Goal: Download file/media

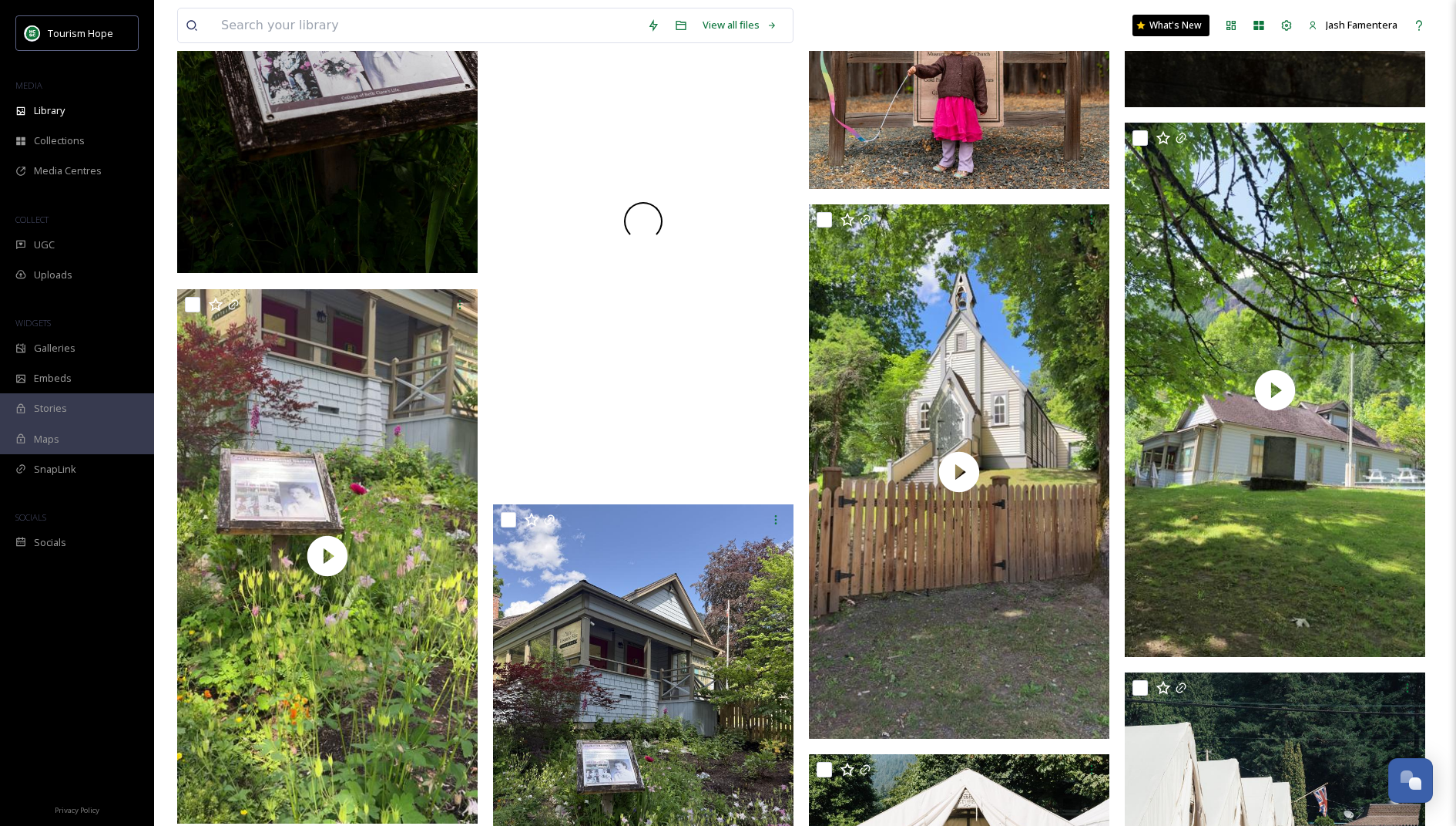
scroll to position [2818, 0]
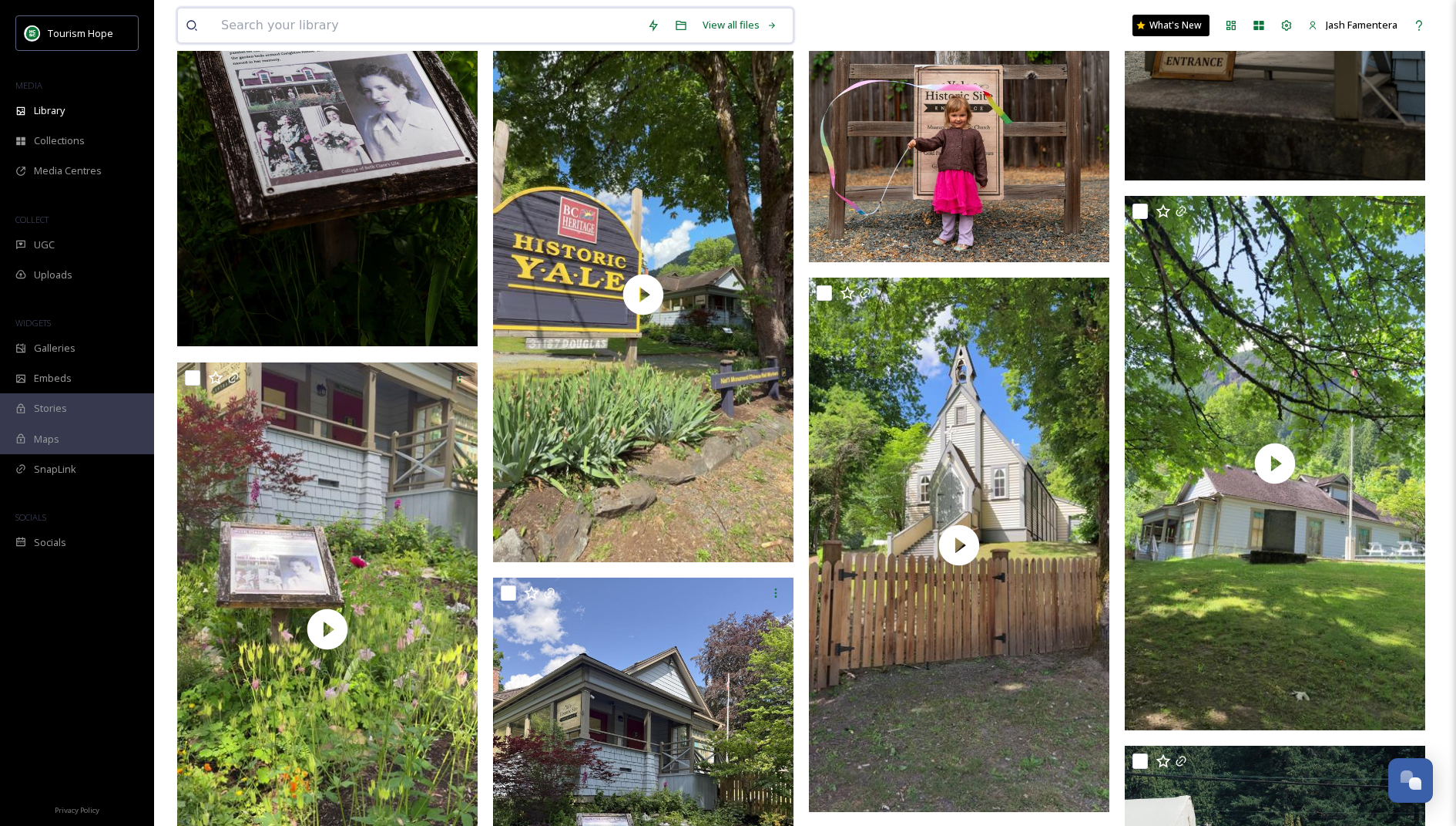
click at [323, 32] on input at bounding box center [426, 26] width 426 height 34
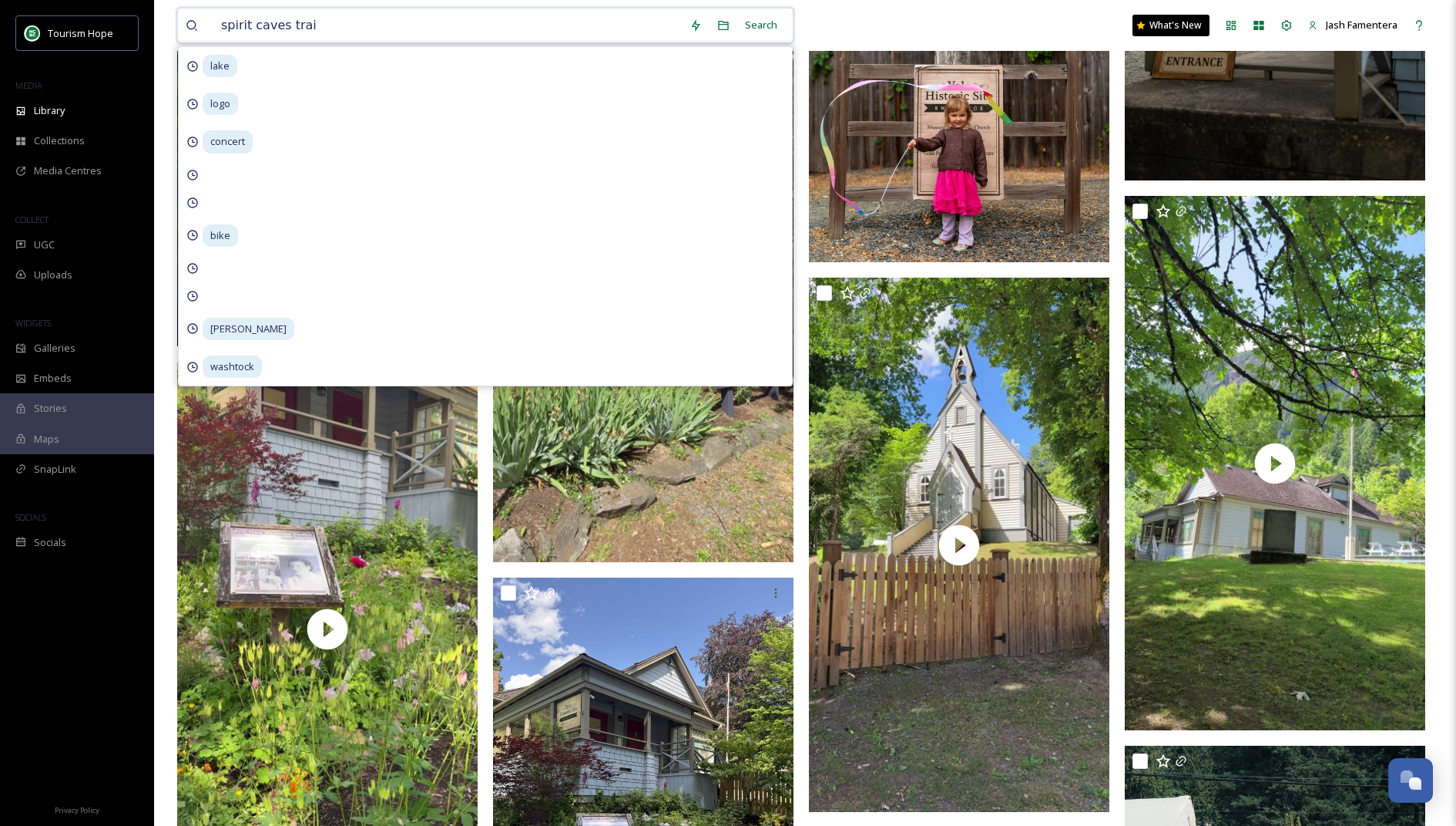
type input "spirit caves trail"
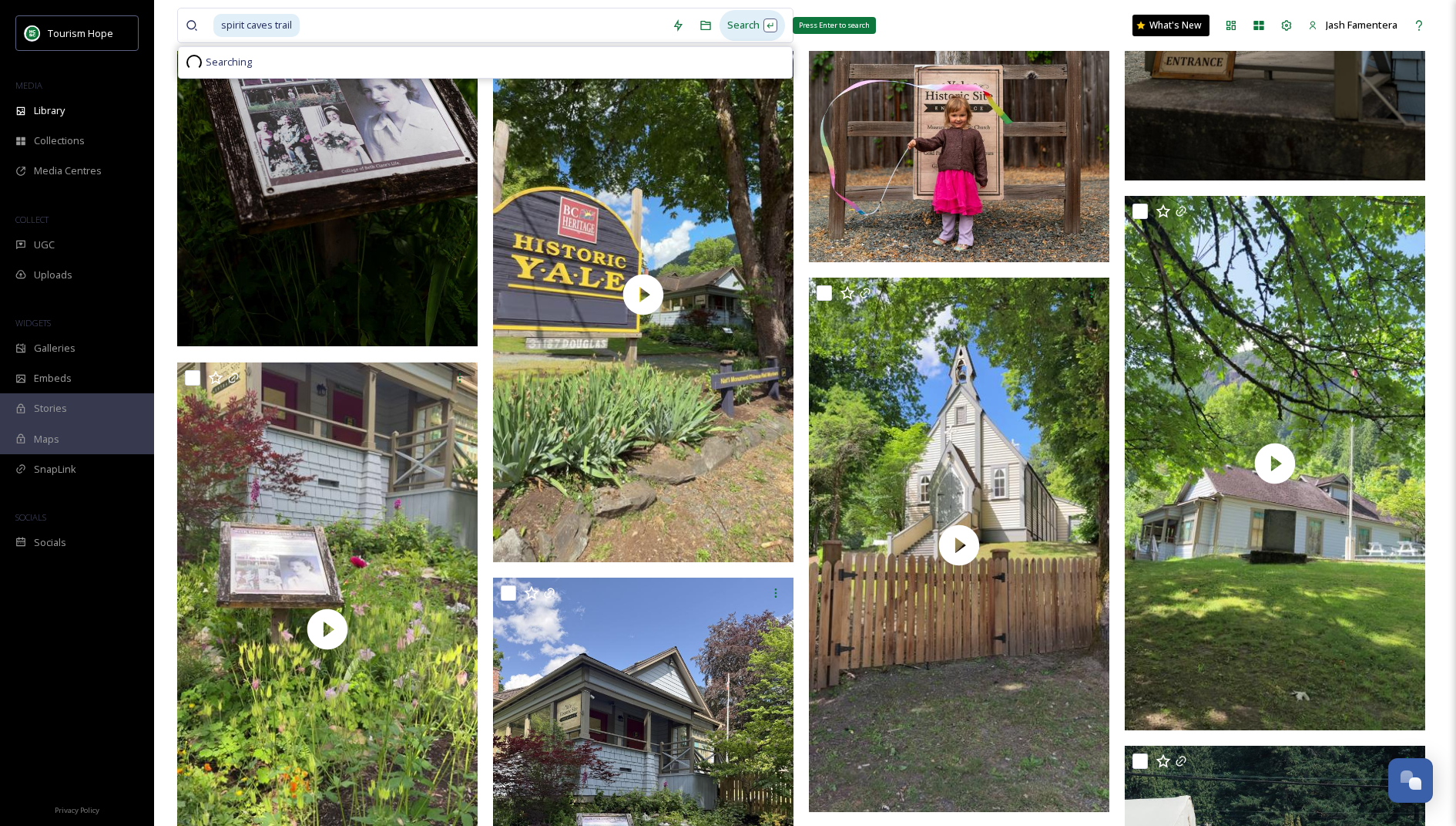
click at [743, 20] on div "Search Press Enter to search" at bounding box center [752, 26] width 66 height 31
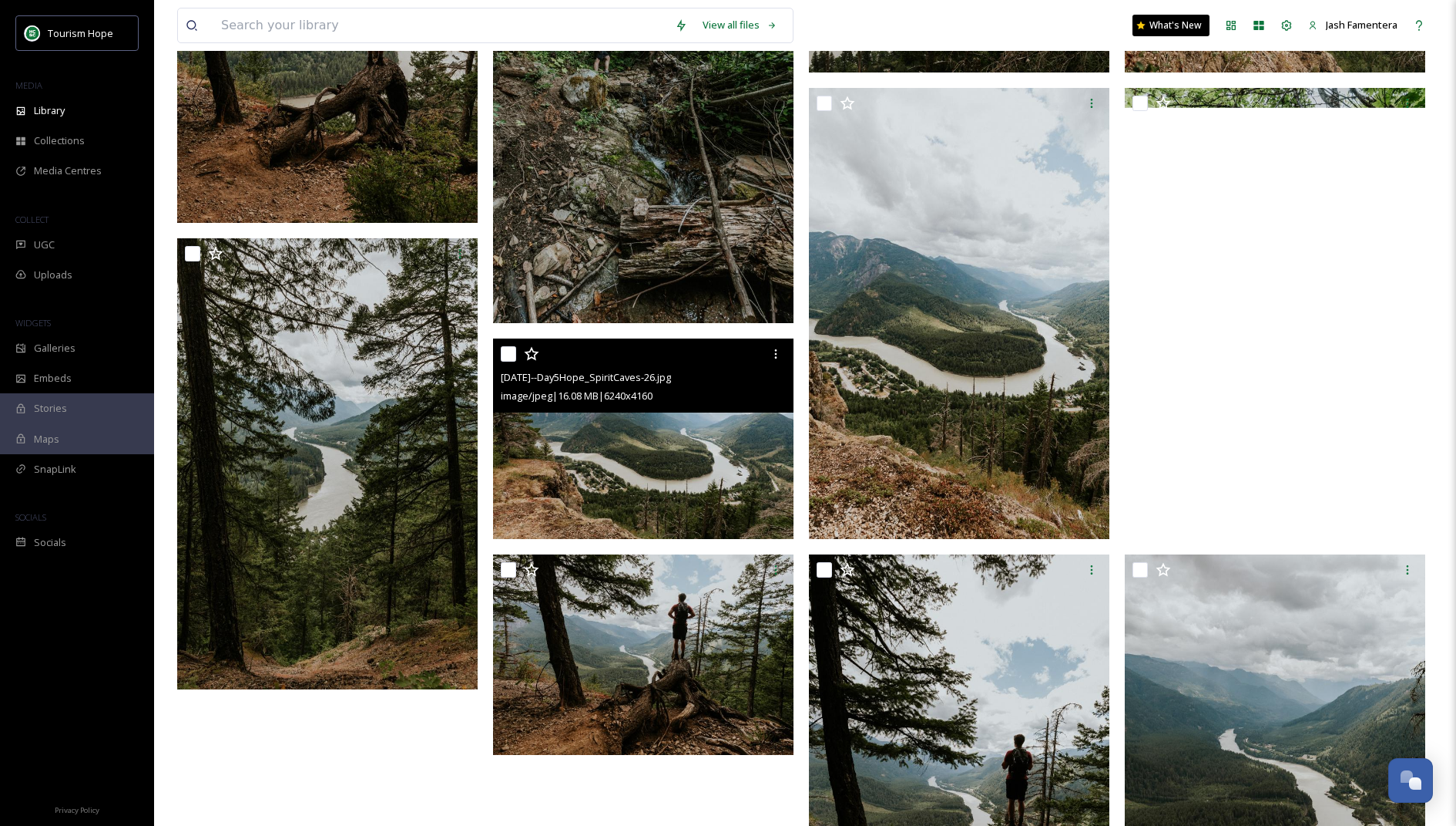
scroll to position [4210, 0]
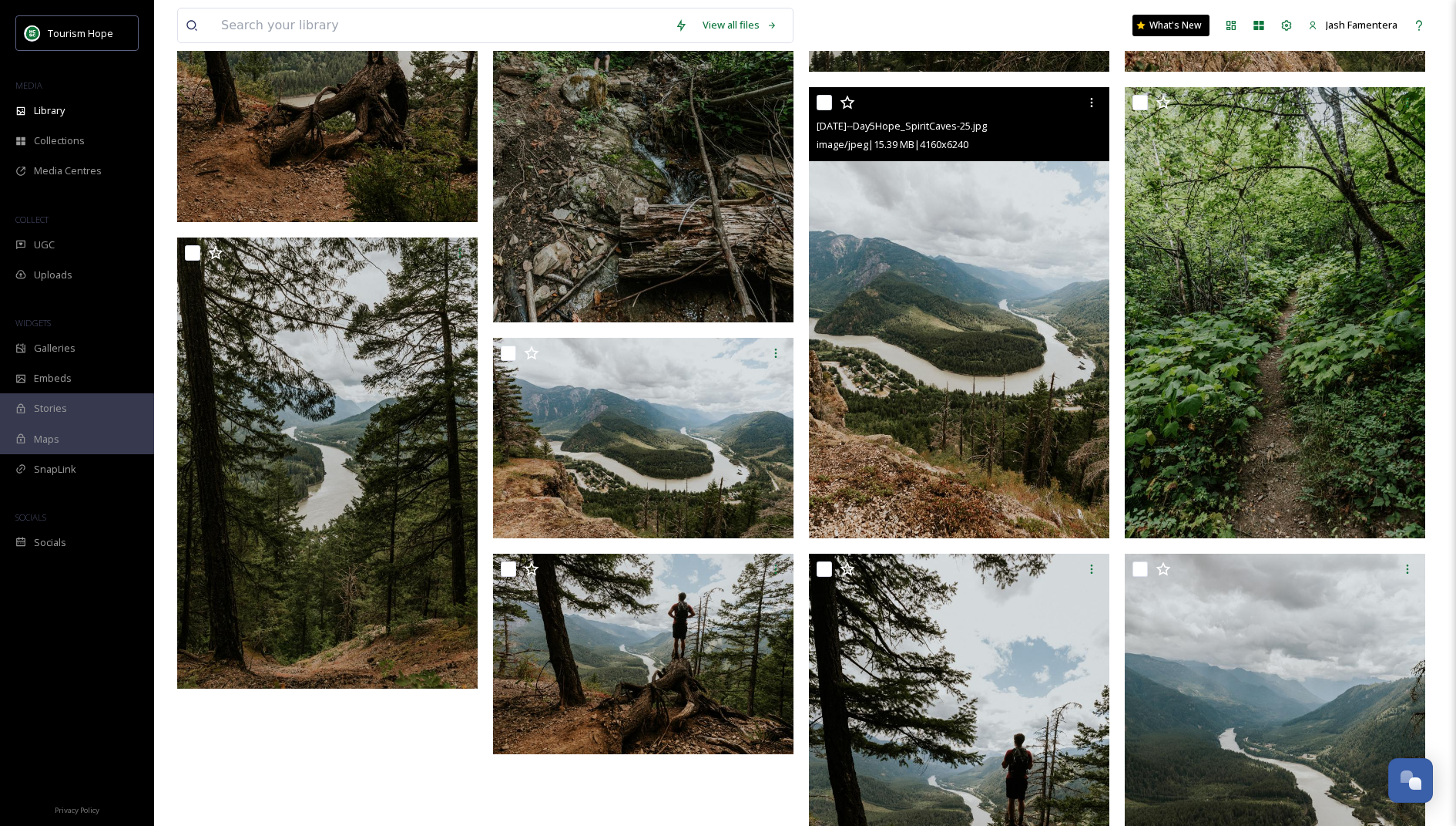
click at [946, 292] on img at bounding box center [959, 312] width 300 height 451
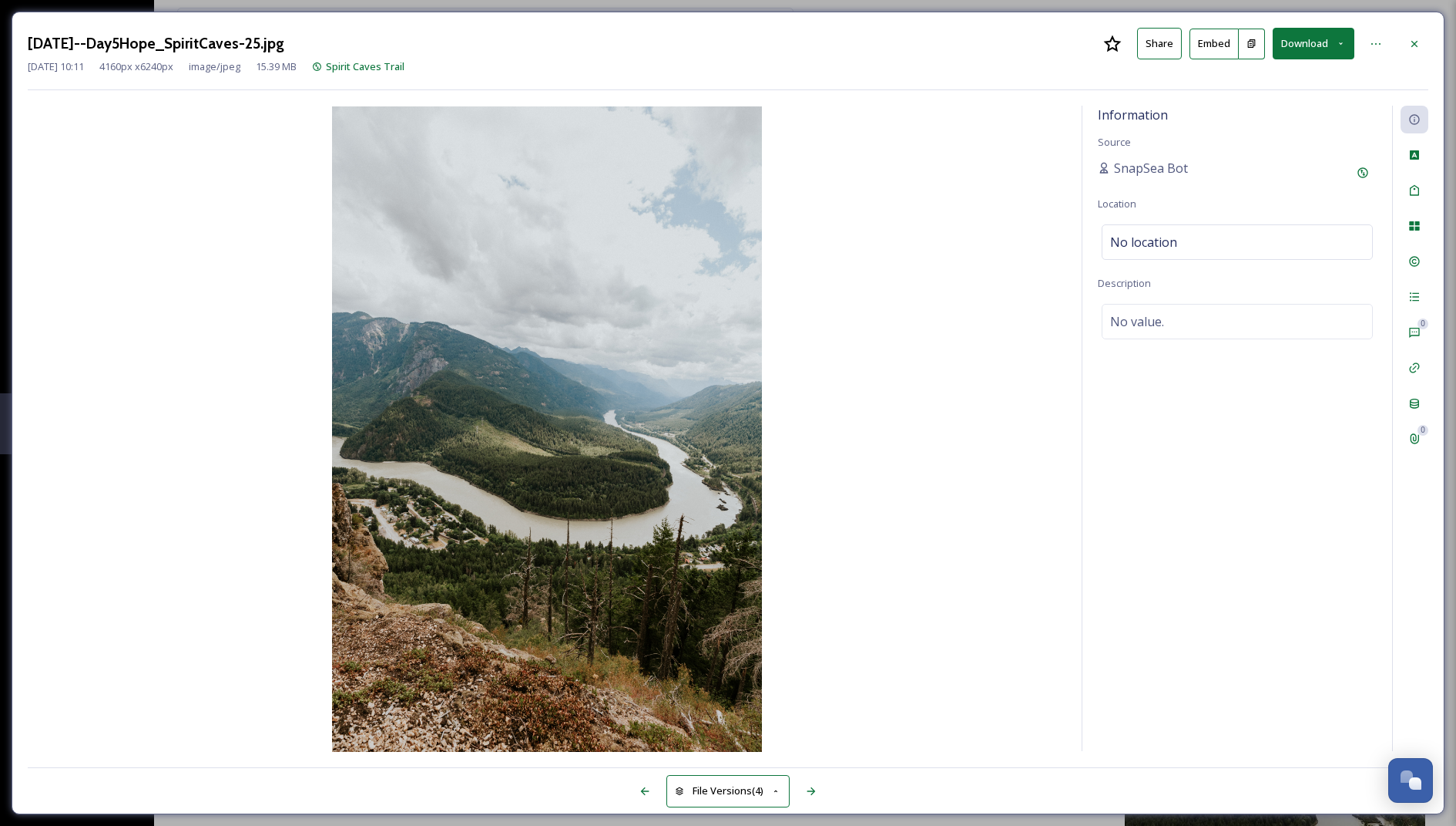
click at [1311, 42] on button "Download" at bounding box center [1314, 43] width 82 height 31
click at [1218, 75] on span "Download Original (4160 x 6240)" at bounding box center [1273, 78] width 146 height 14
click at [1416, 38] on icon at bounding box center [1414, 44] width 12 height 12
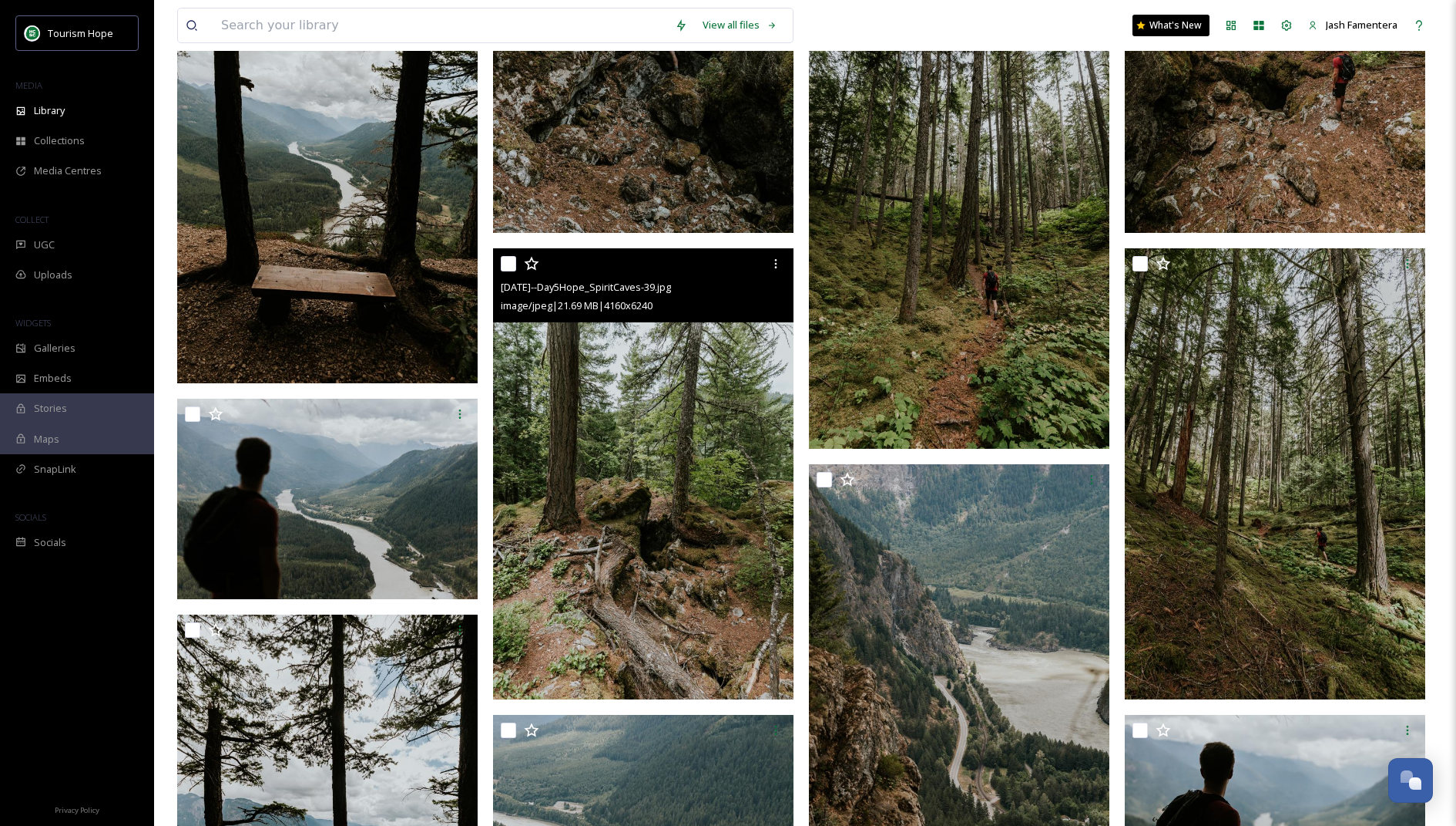
scroll to position [2892, 0]
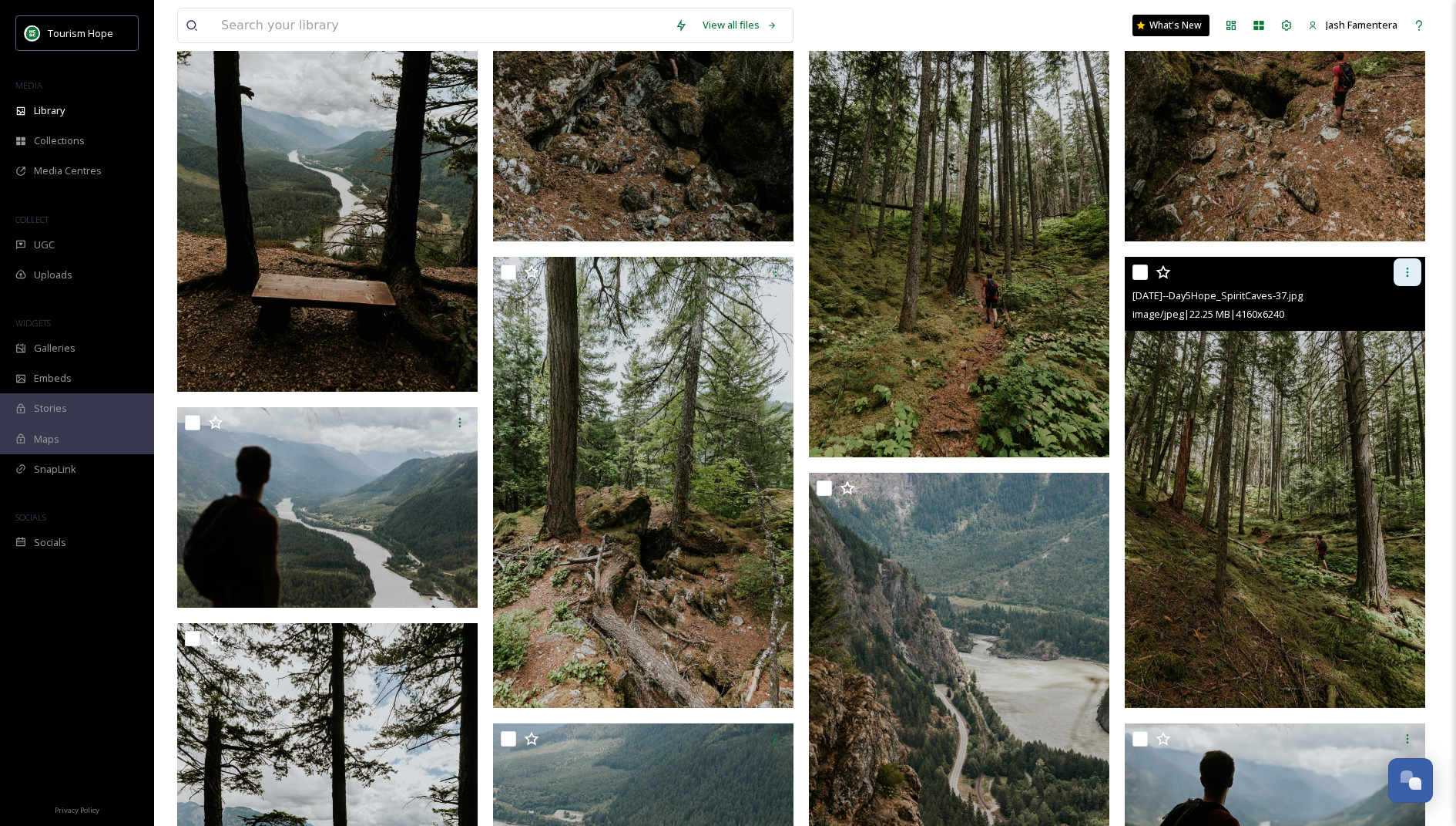
click at [1397, 270] on div at bounding box center [1407, 272] width 28 height 28
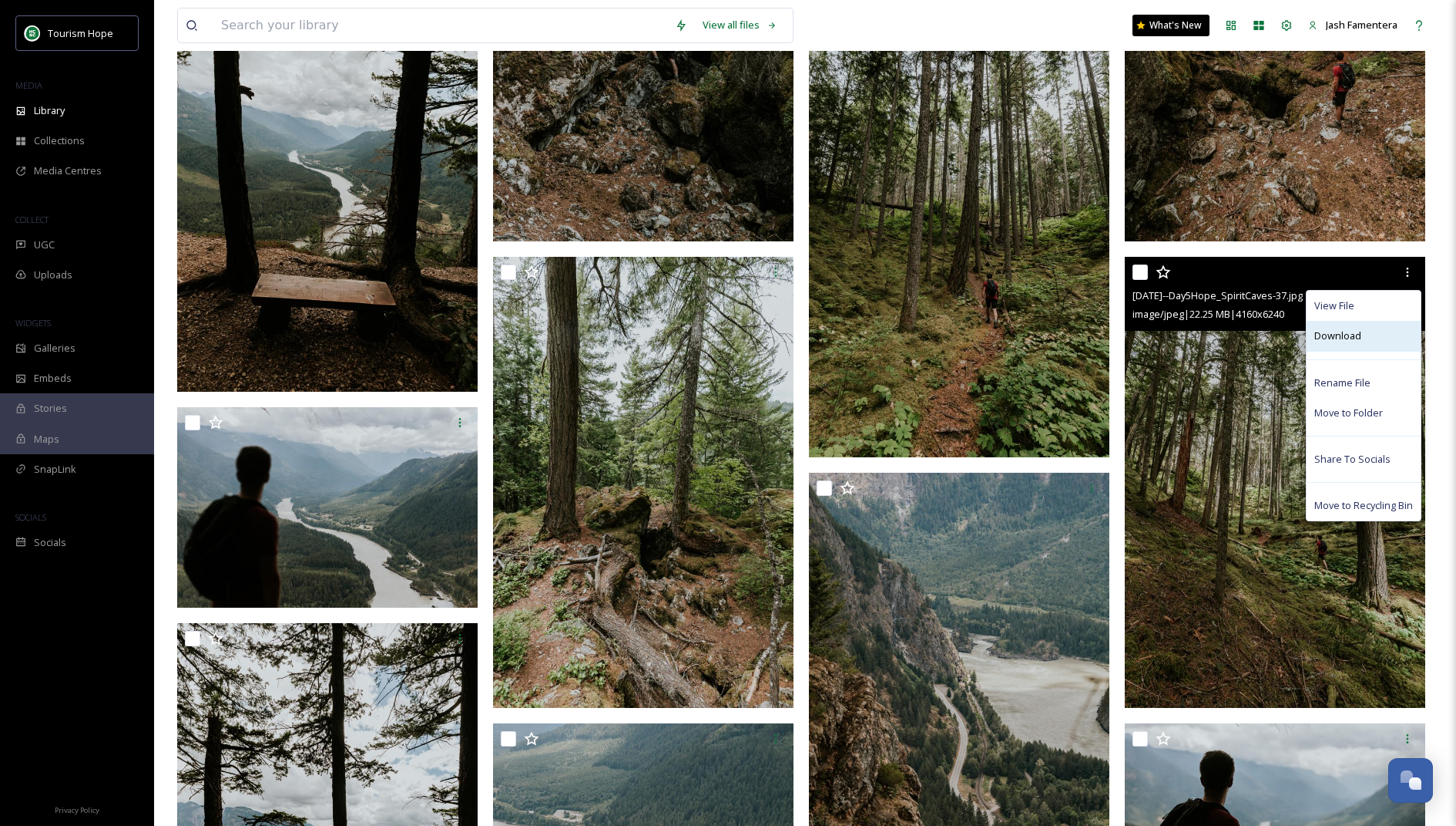
click at [1343, 341] on span "Download" at bounding box center [1338, 335] width 47 height 14
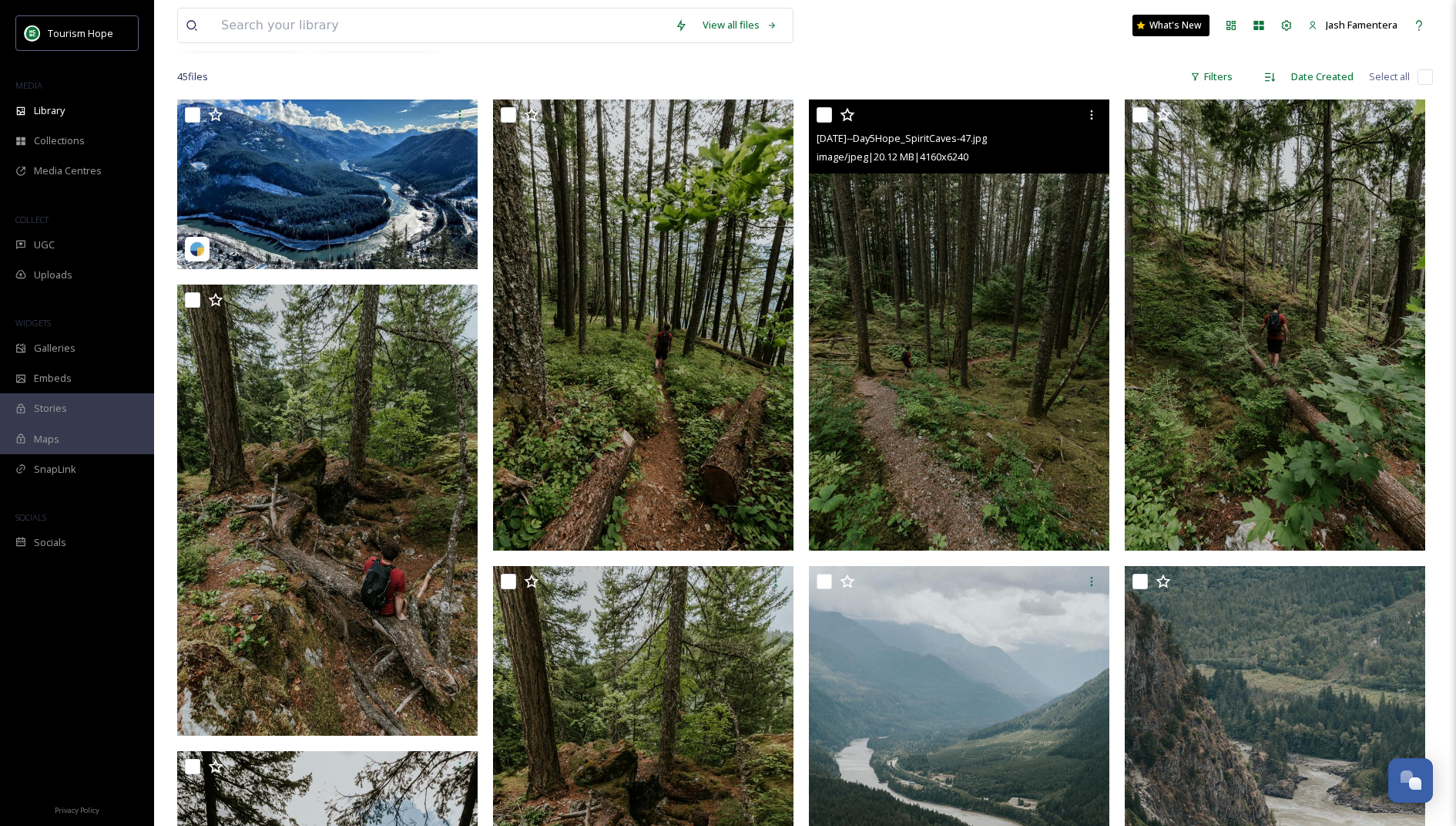
scroll to position [243, 0]
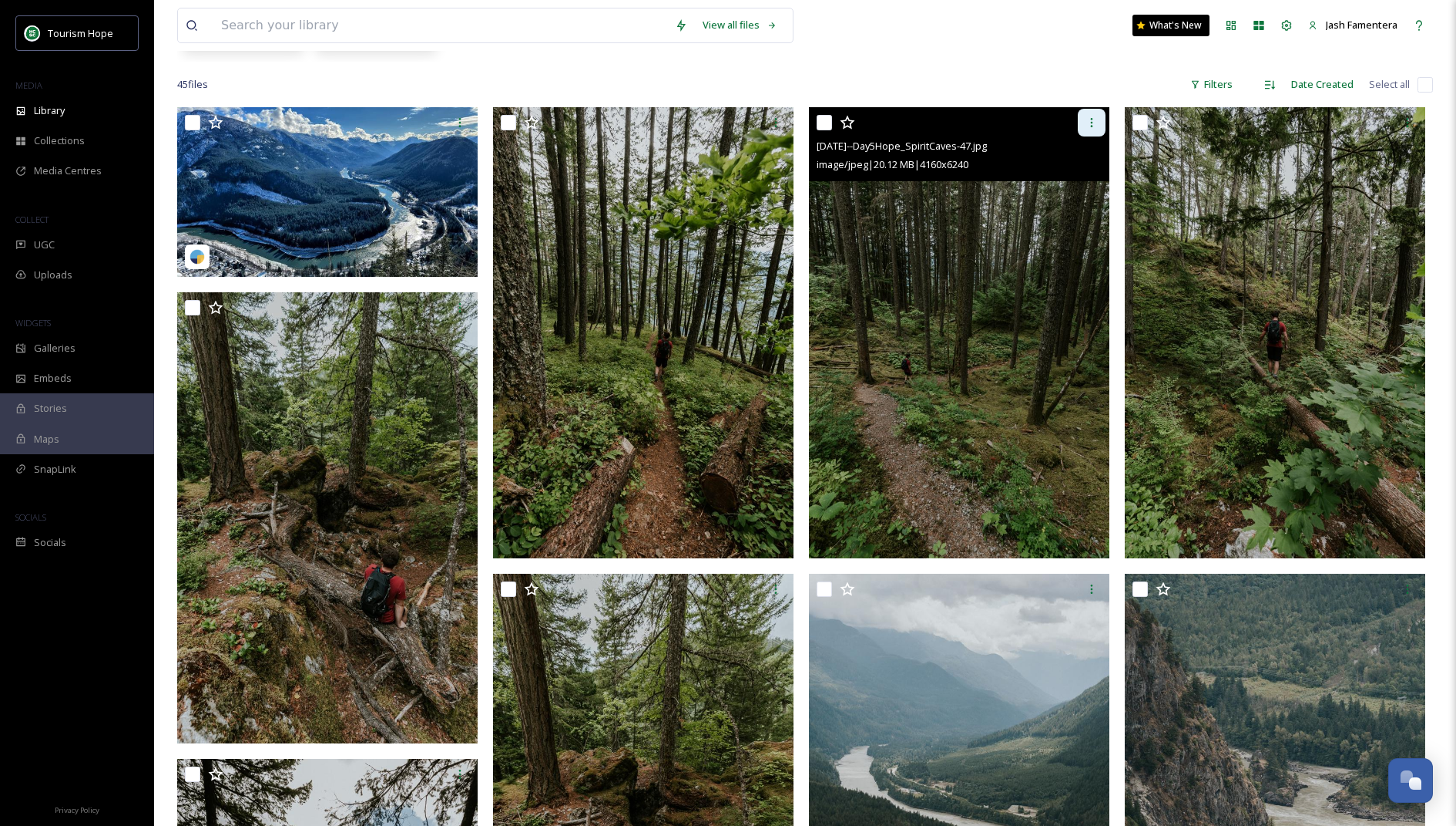
click at [1091, 116] on icon at bounding box center [1092, 122] width 12 height 12
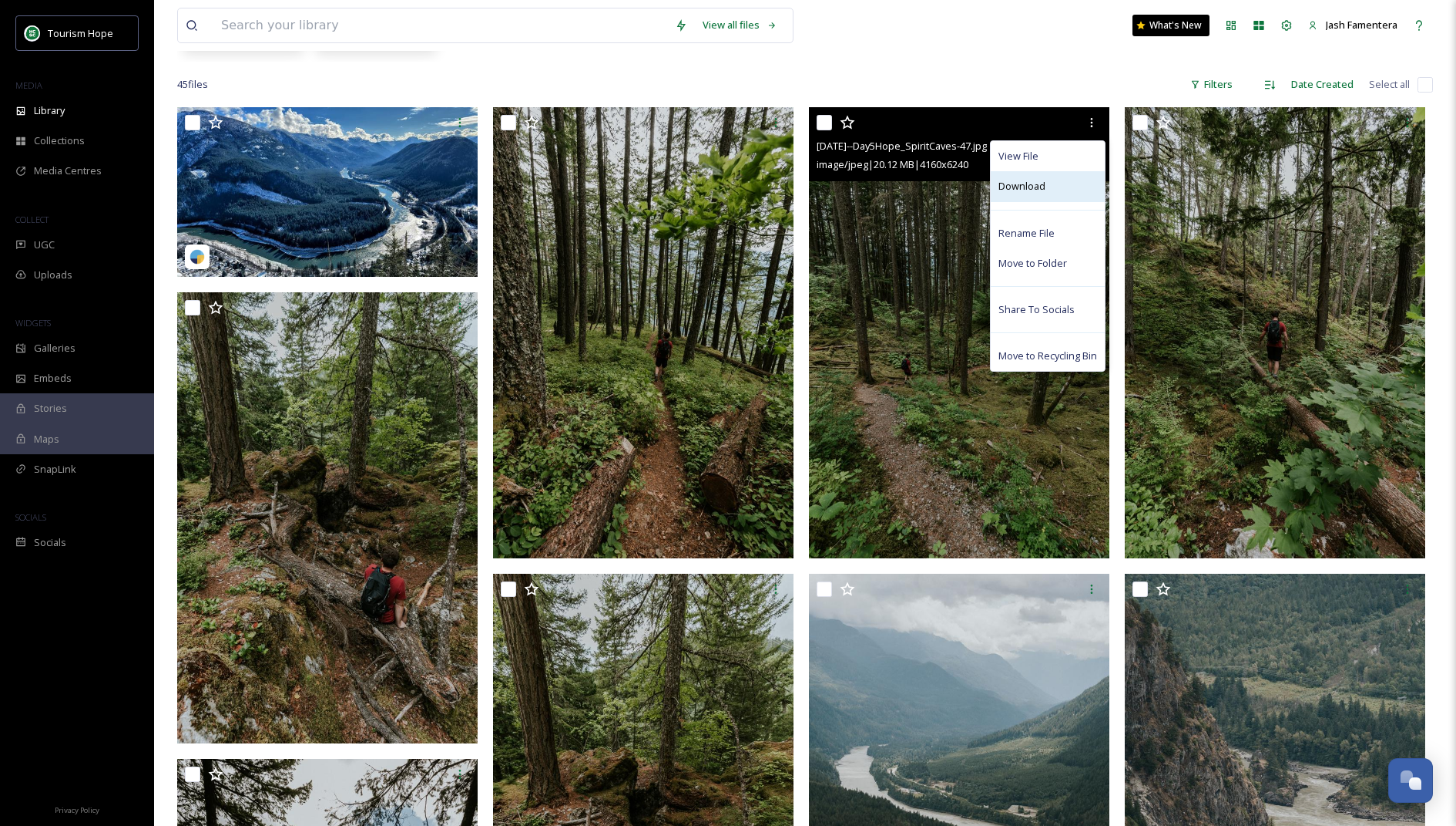
click at [1070, 195] on div "Download" at bounding box center [1048, 186] width 114 height 31
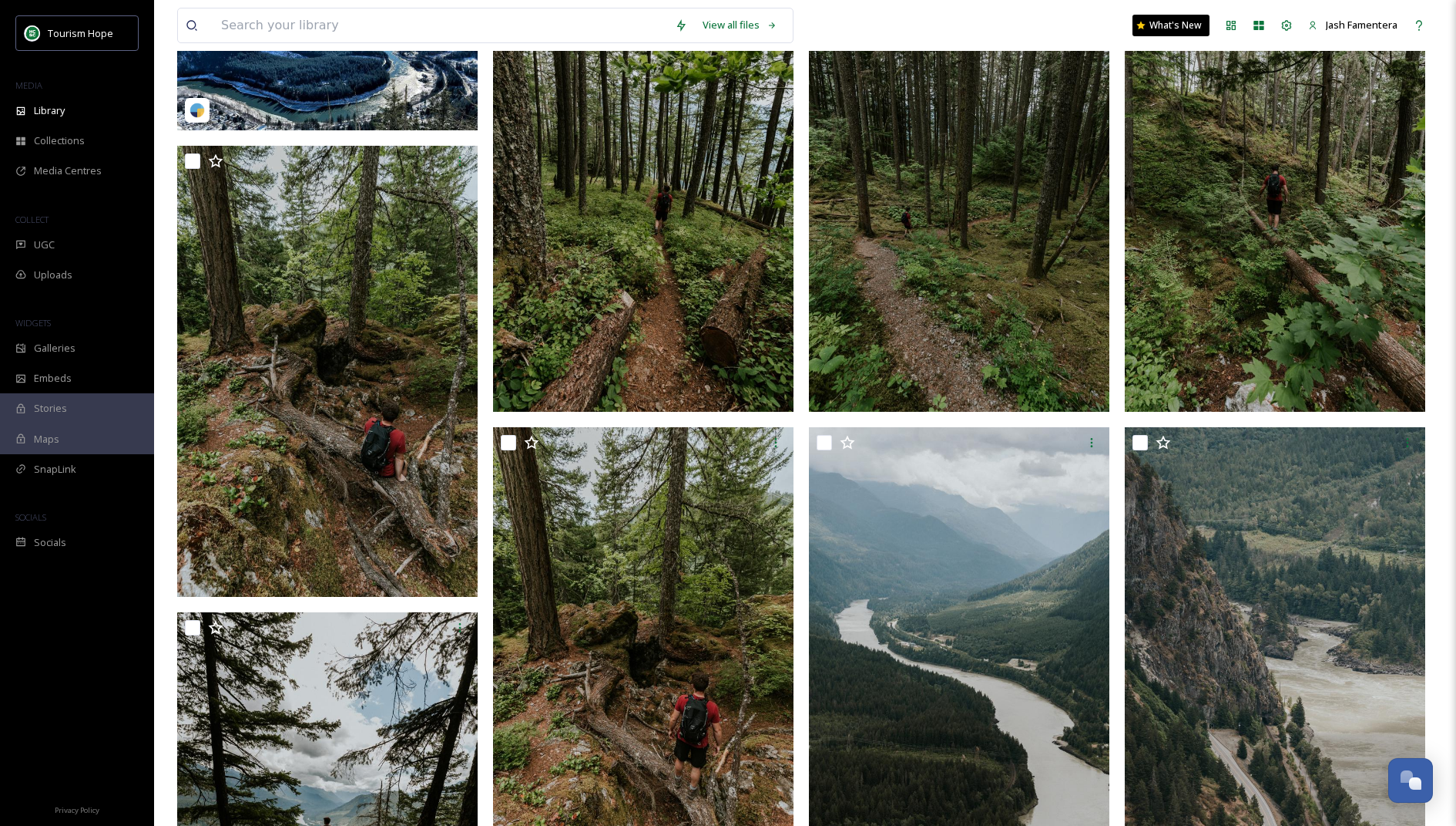
scroll to position [0, 0]
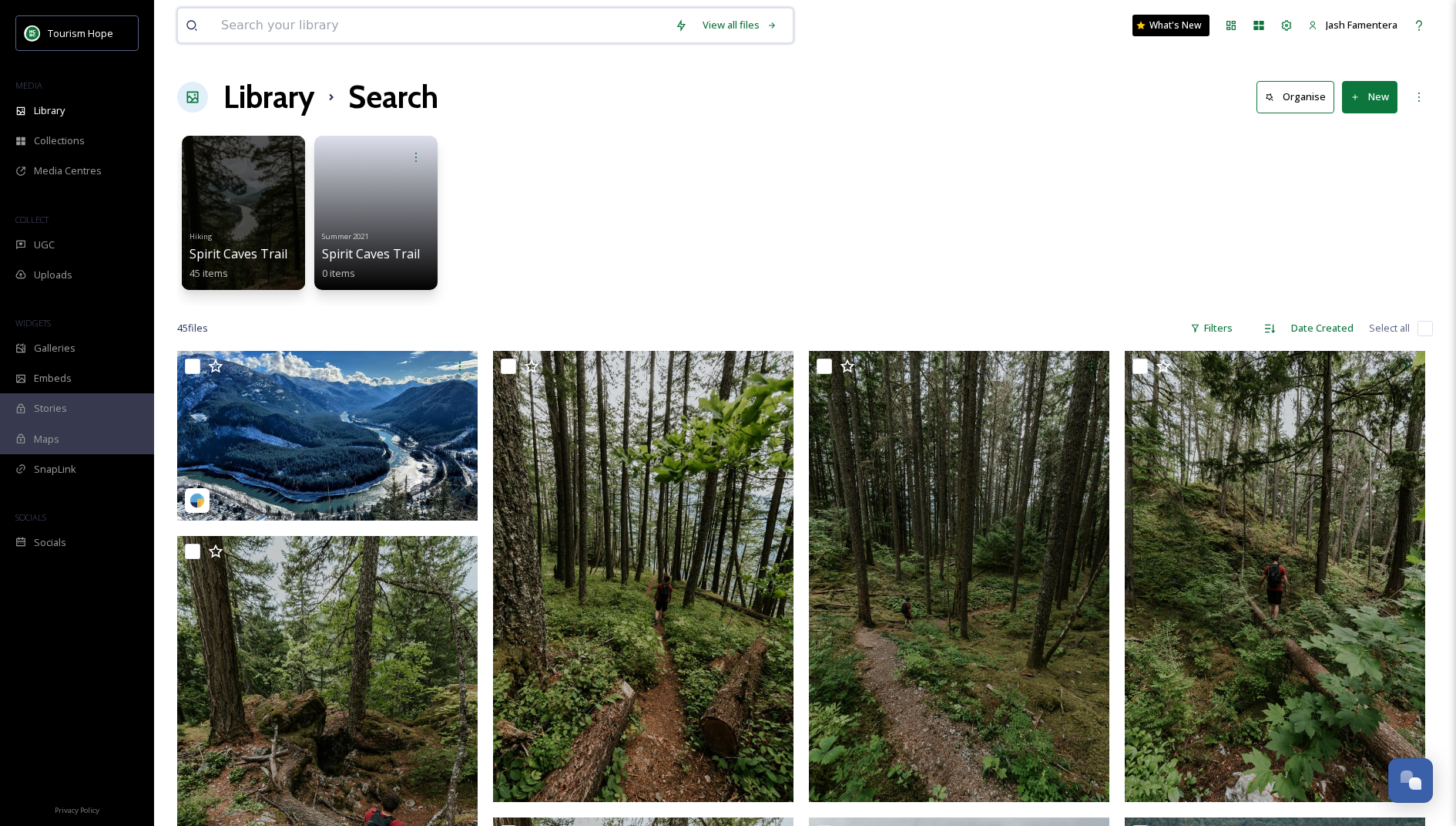
click at [323, 13] on input at bounding box center [441, 26] width 454 height 34
type input "emory"
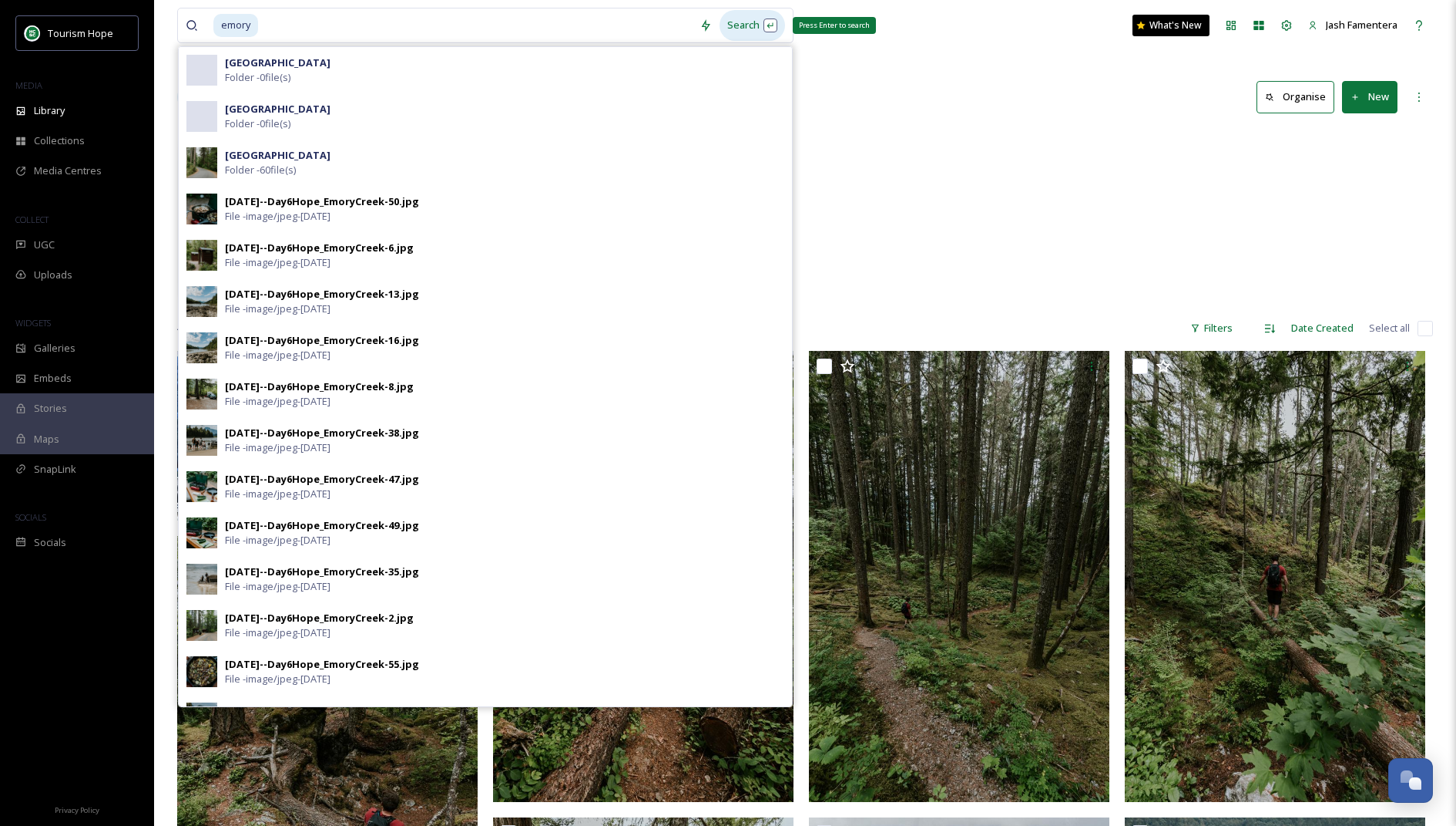
click at [736, 33] on div "Search Press Enter to search" at bounding box center [752, 26] width 66 height 31
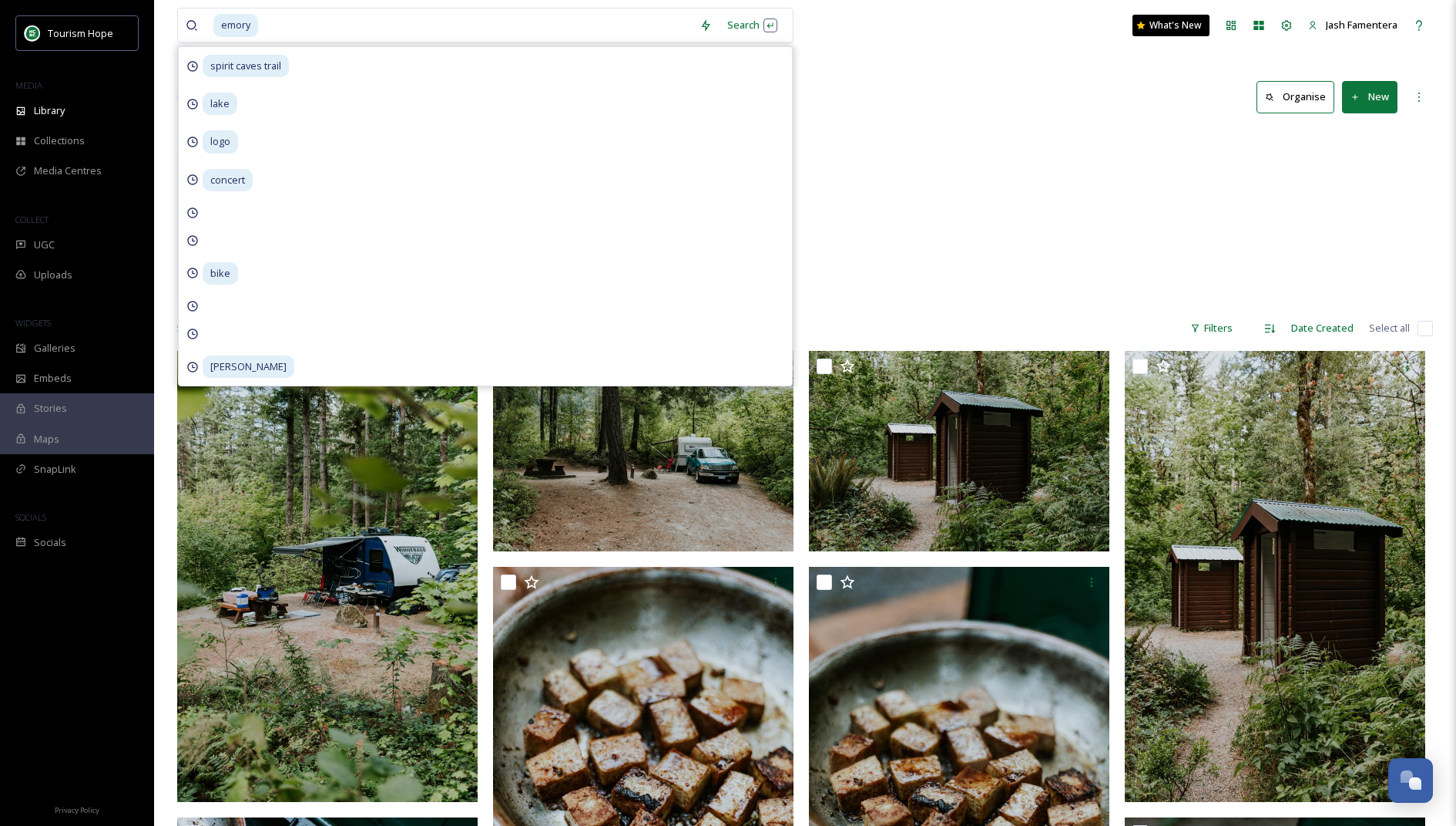
click at [1091, 266] on div "Summer 2021 Emory Creek Campground 0 items Summer 2021 Emory Creek Campground 0…" at bounding box center [805, 217] width 1256 height 177
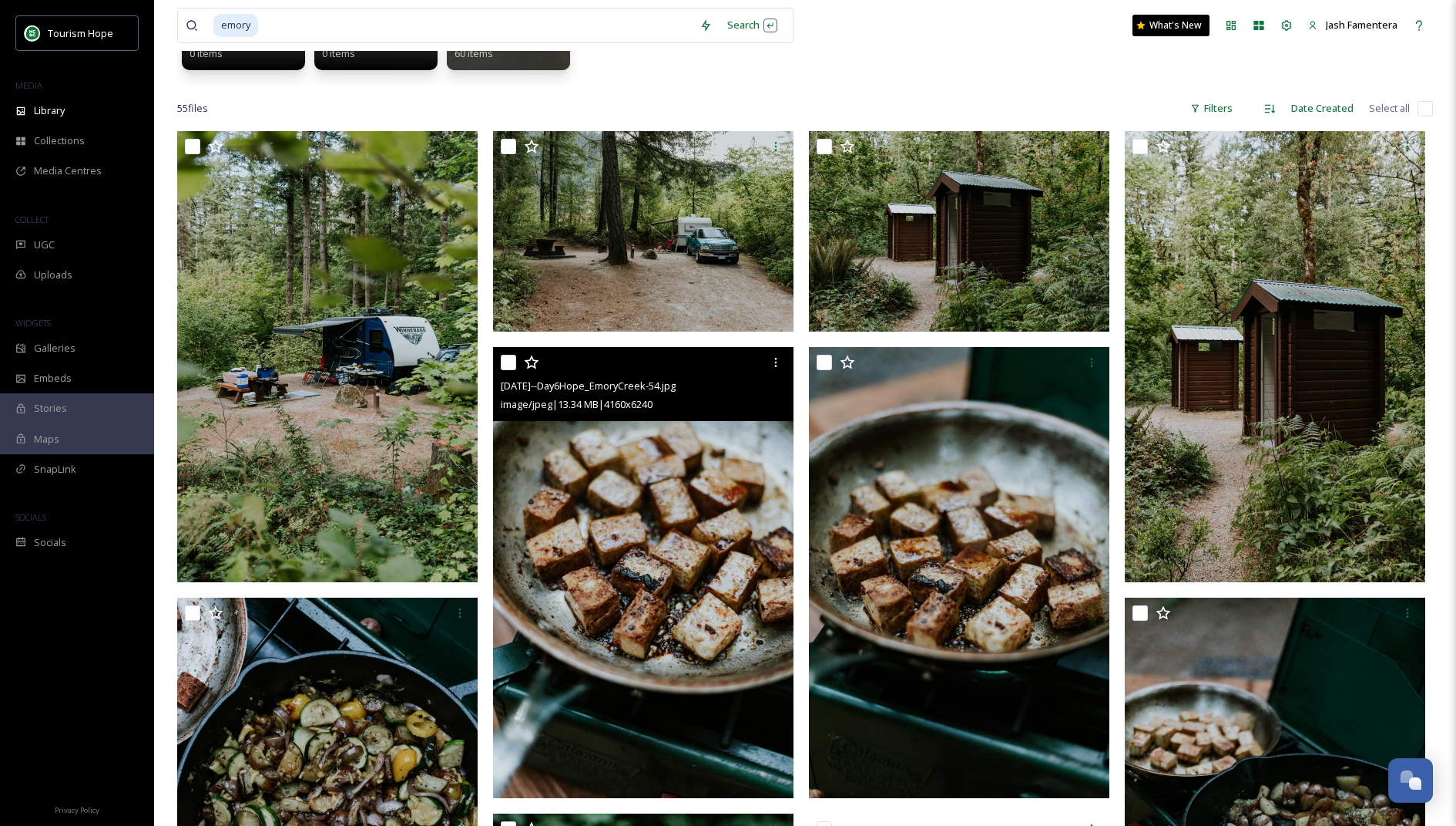
scroll to position [220, 0]
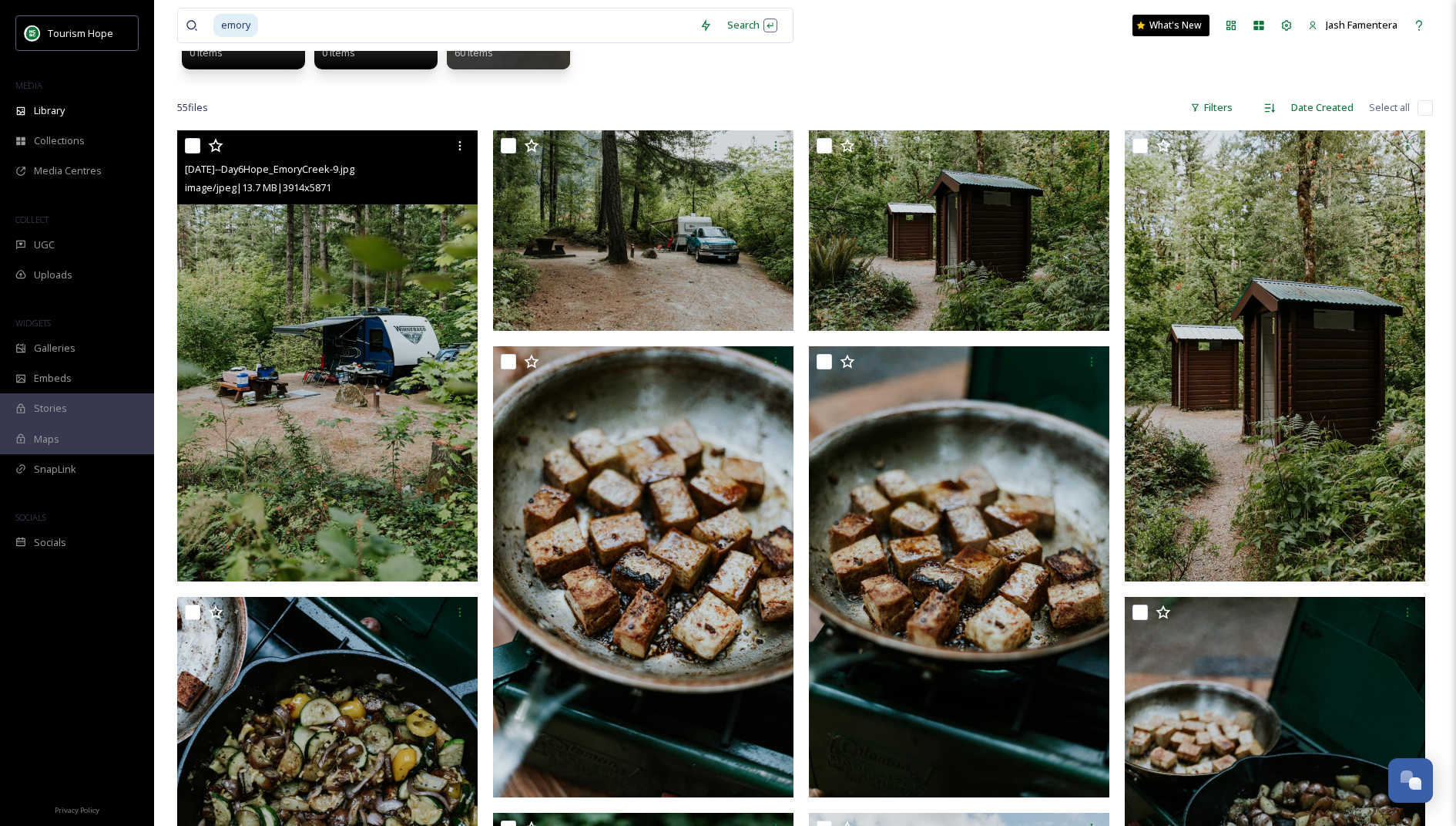
click at [394, 239] on img at bounding box center [327, 356] width 300 height 451
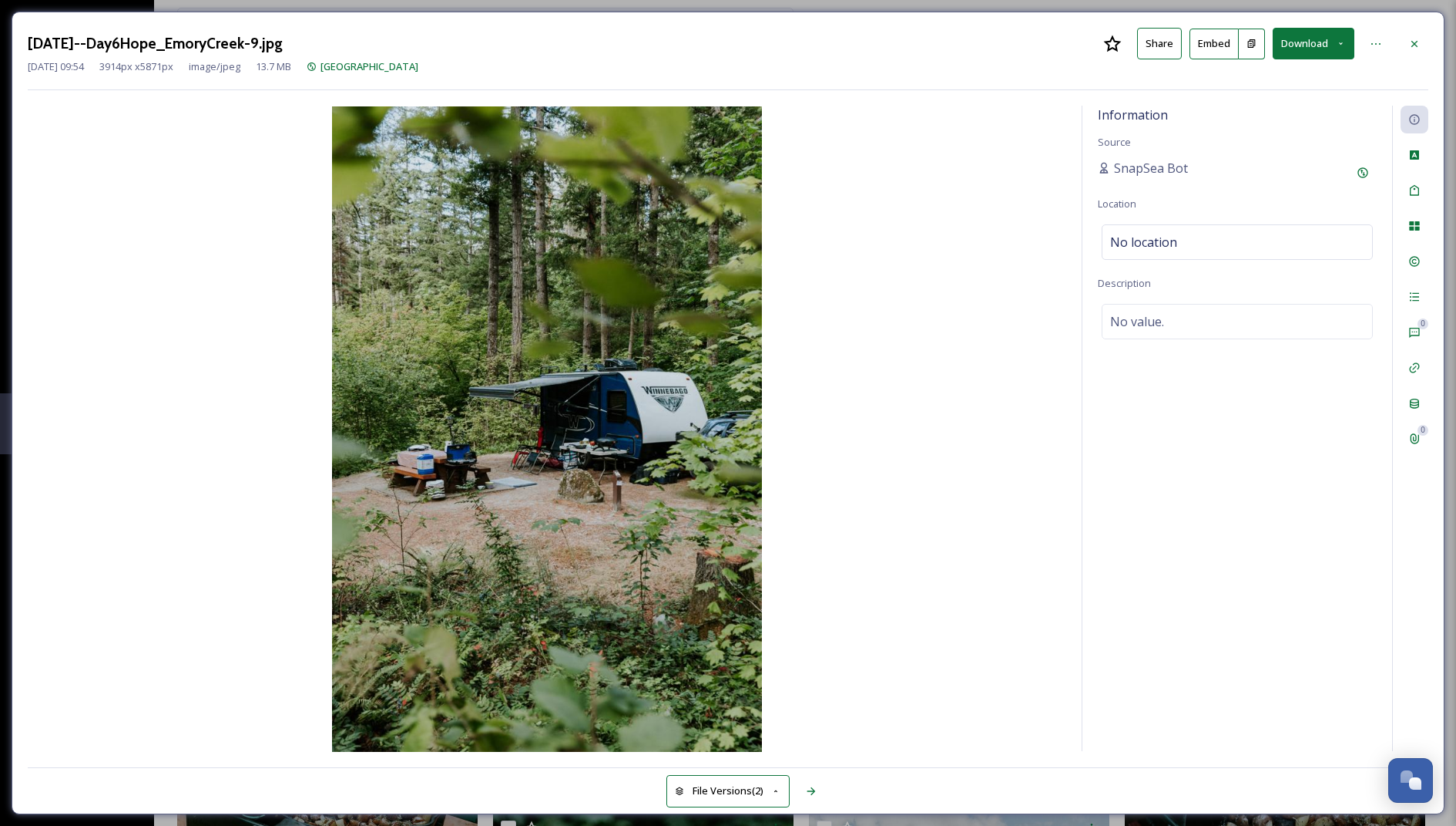
click at [1310, 44] on button "Download" at bounding box center [1314, 43] width 82 height 31
click at [1229, 89] on div "Download Original (3914 x 5871)" at bounding box center [1273, 79] width 161 height 31
click at [1409, 43] on icon at bounding box center [1414, 44] width 12 height 12
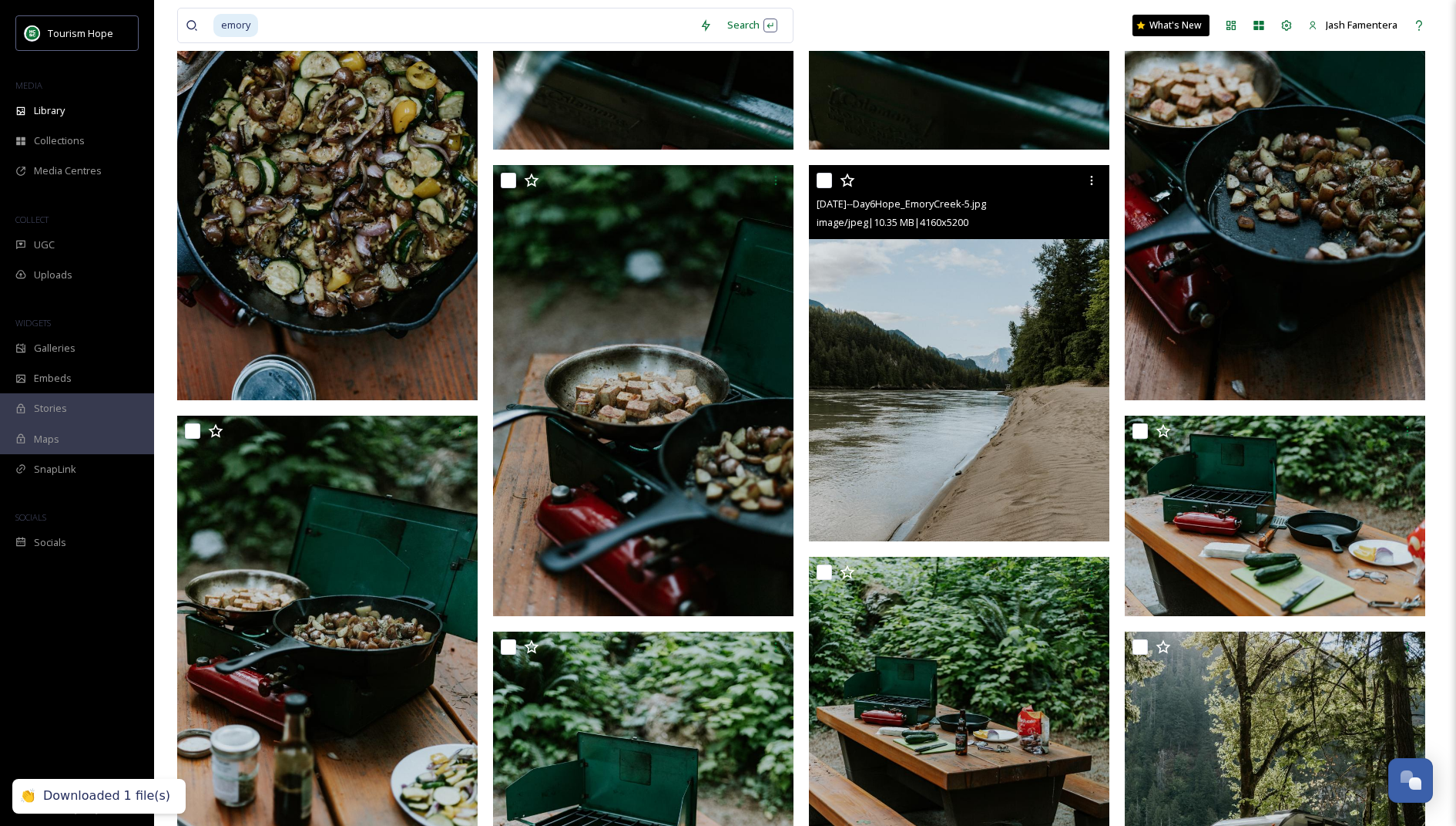
scroll to position [873, 0]
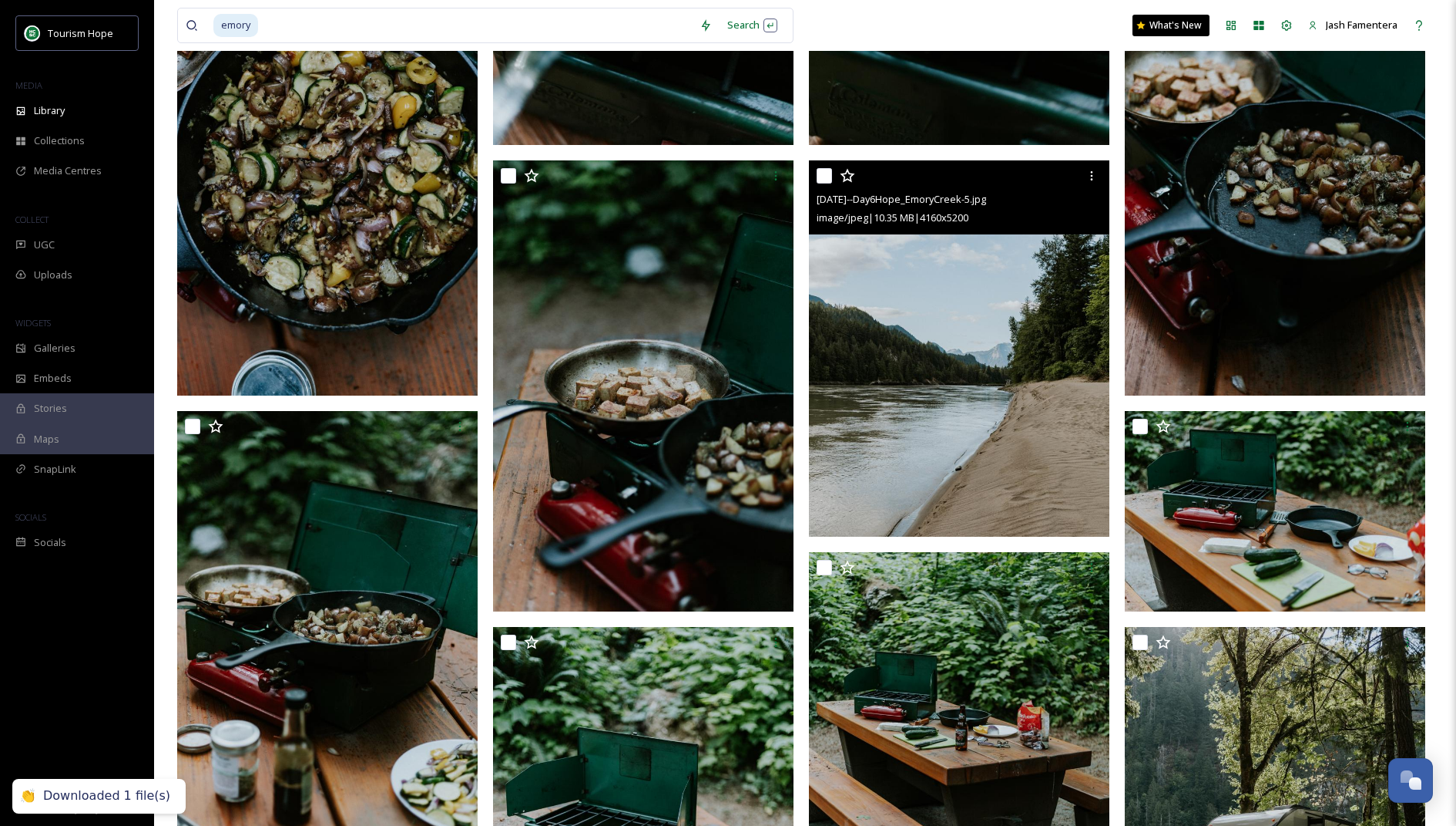
click at [1011, 356] on img at bounding box center [959, 348] width 300 height 376
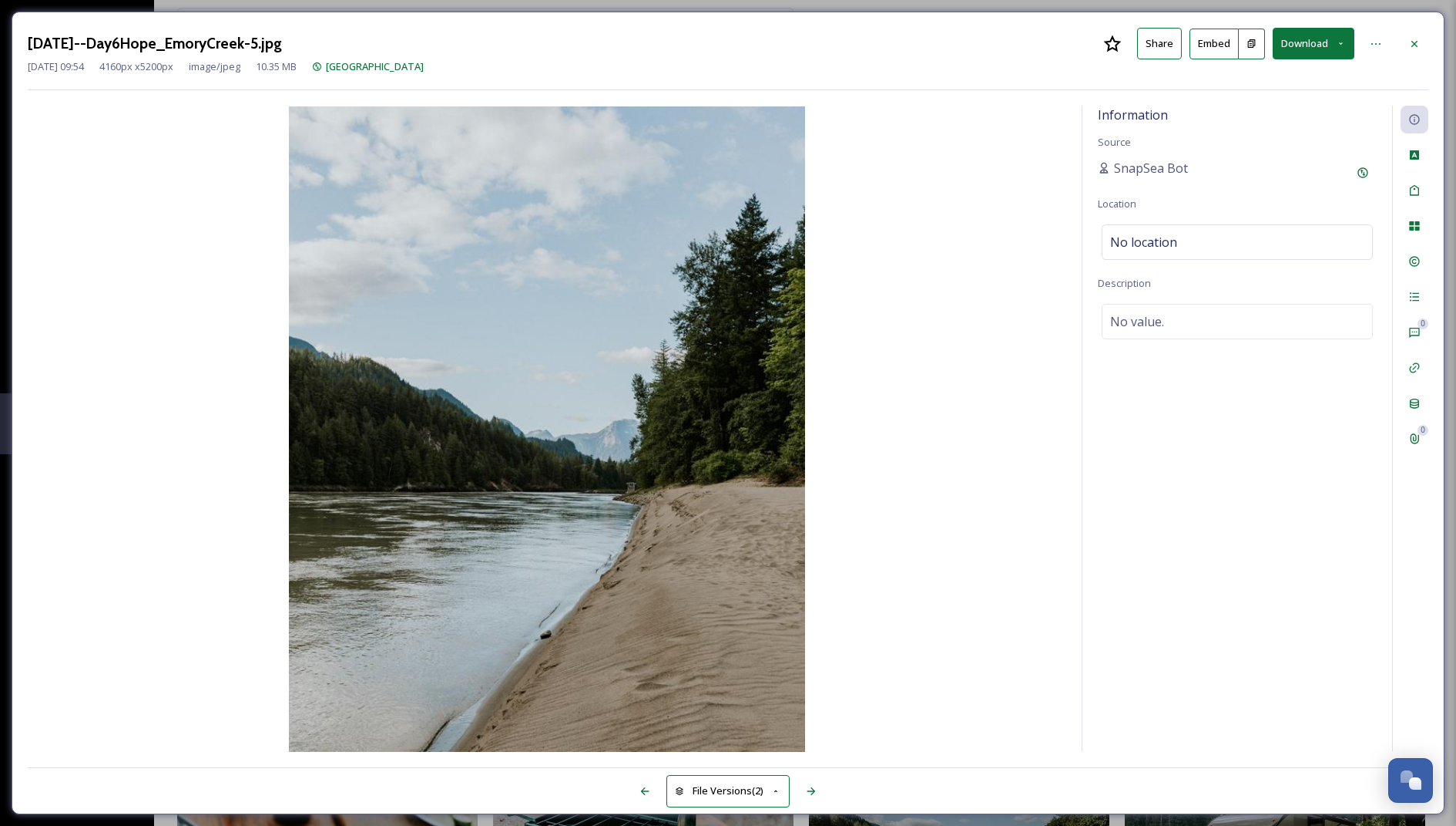
click at [1400, 41] on div "2021.07.22--Day6Hope_EmoryCreek-5.jpg Share Embed Download" at bounding box center [728, 43] width 1401 height 31
click at [1415, 42] on icon at bounding box center [1415, 43] width 6 height 6
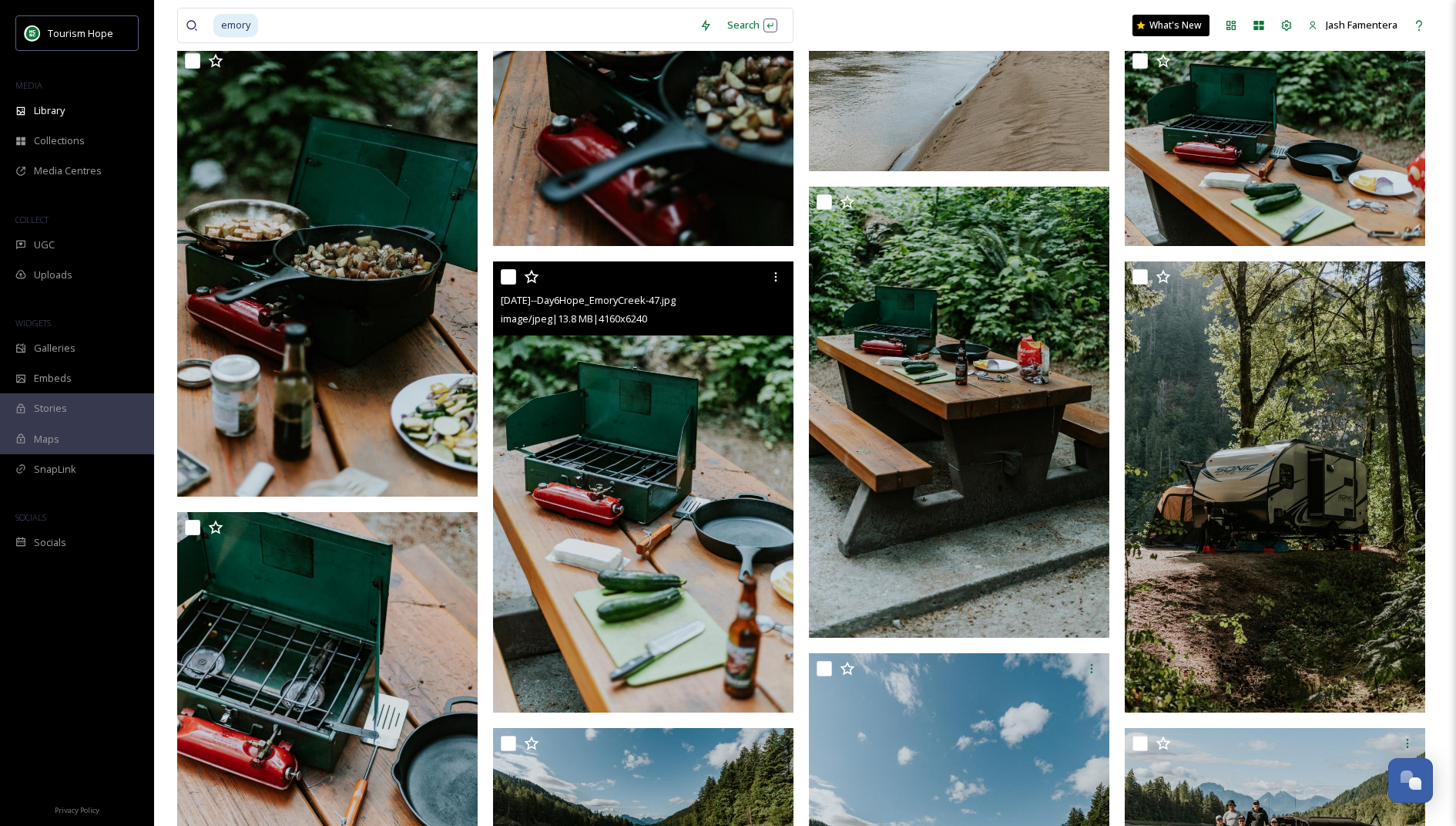
scroll to position [1267, 0]
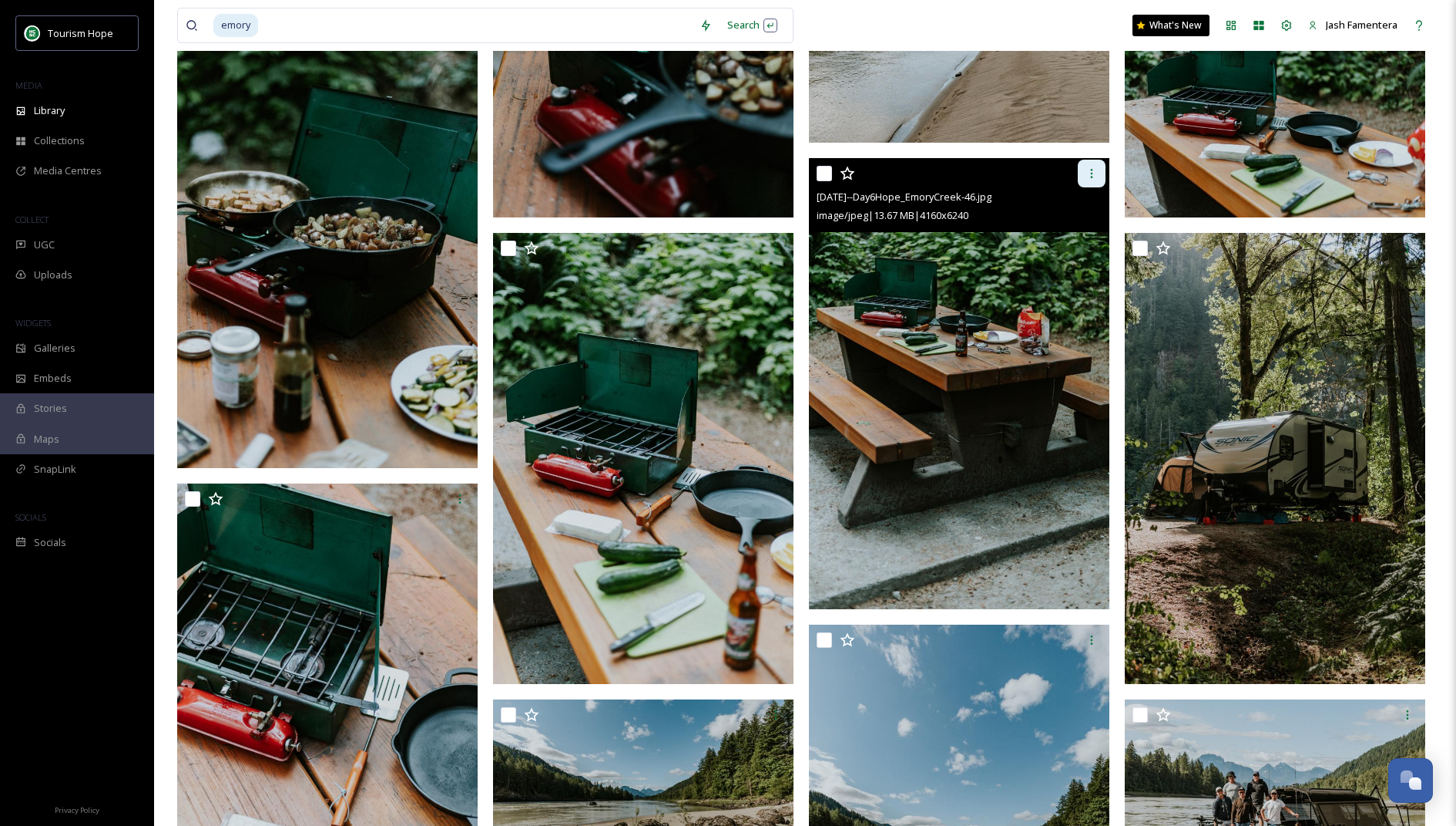
click at [1094, 169] on icon at bounding box center [1092, 173] width 12 height 12
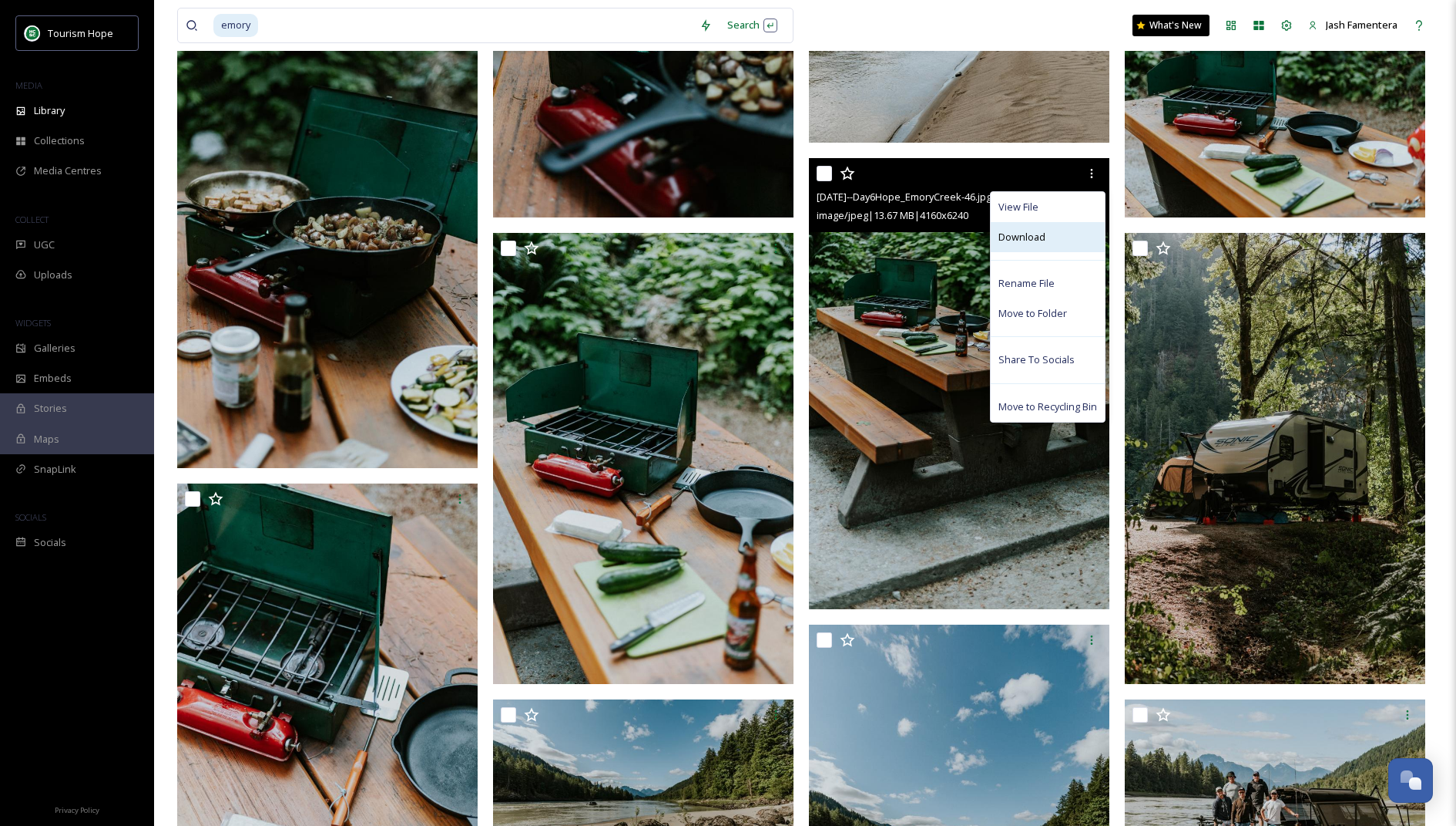
click at [1075, 240] on div "Download" at bounding box center [1048, 237] width 114 height 31
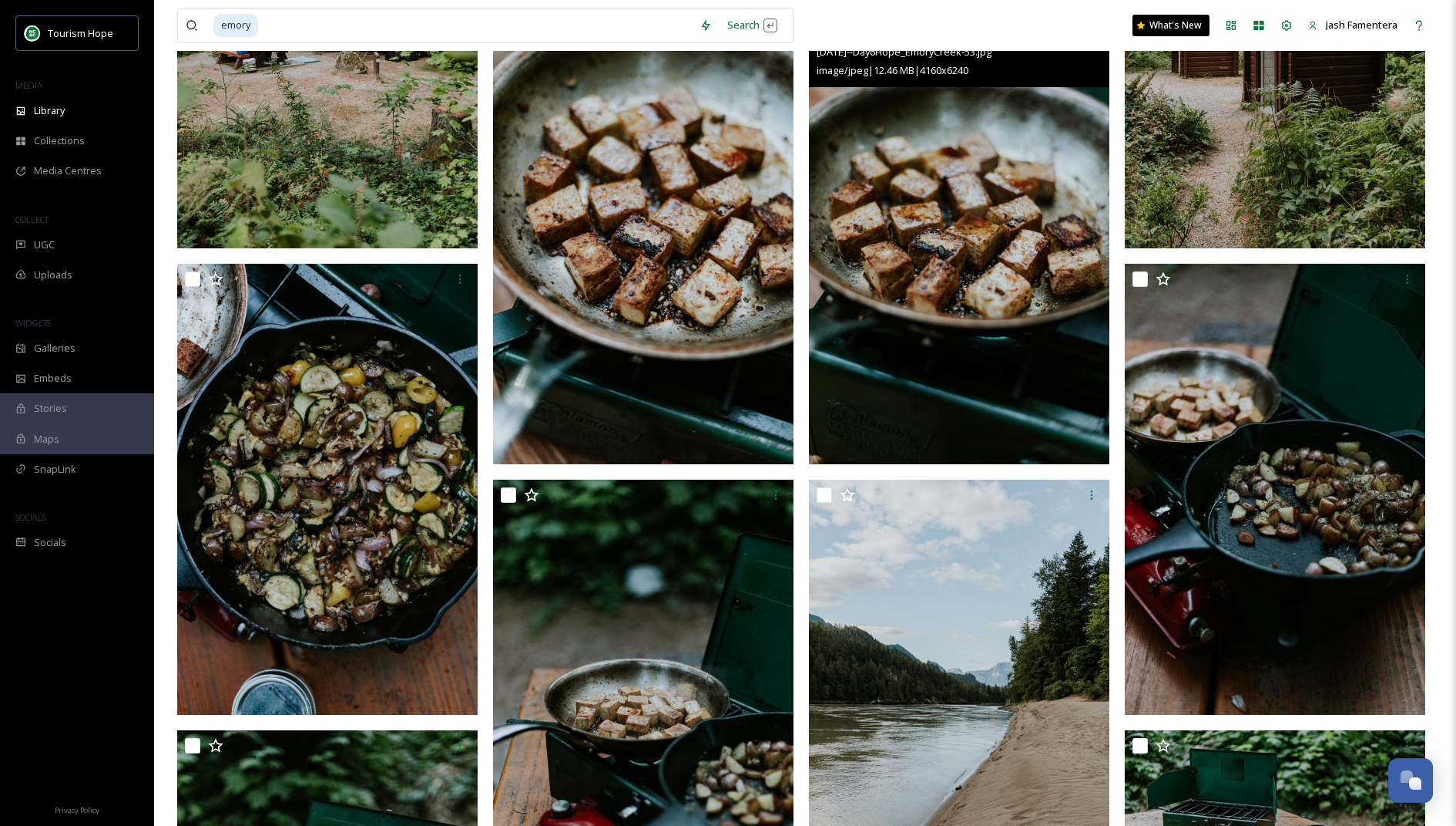
scroll to position [536, 0]
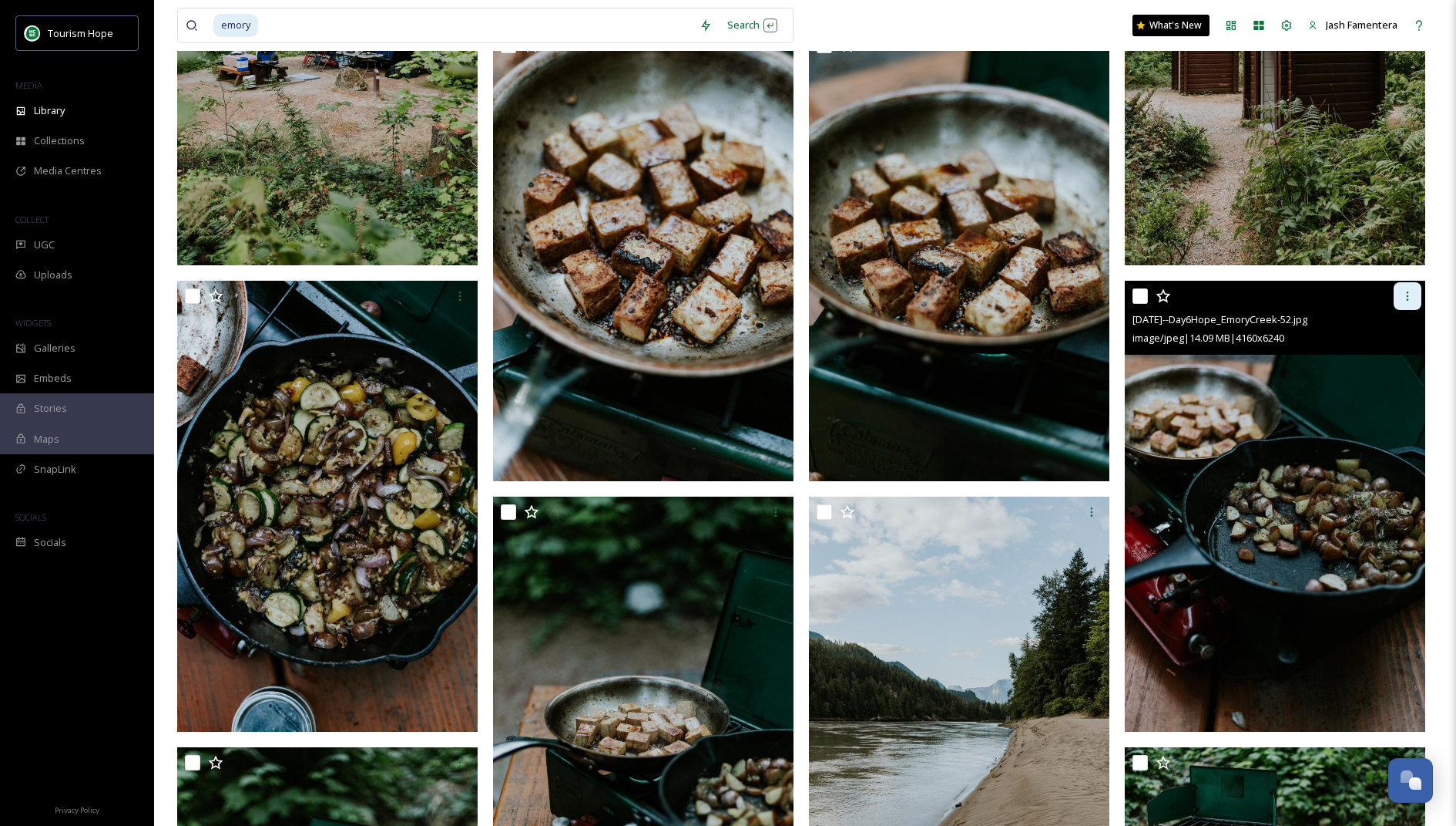
click at [1411, 283] on div at bounding box center [1407, 296] width 28 height 28
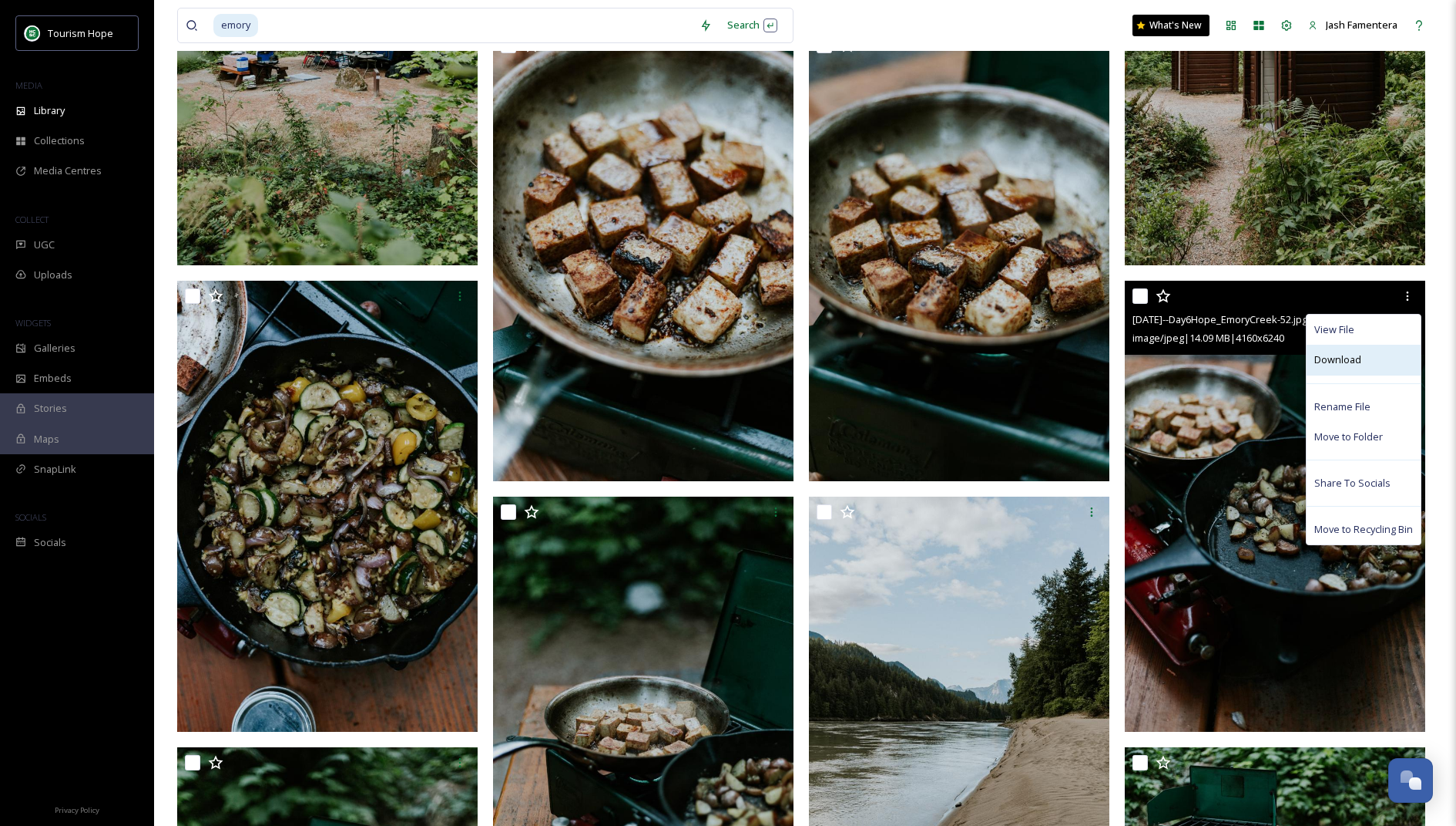
click at [1330, 360] on span "Download" at bounding box center [1338, 359] width 47 height 14
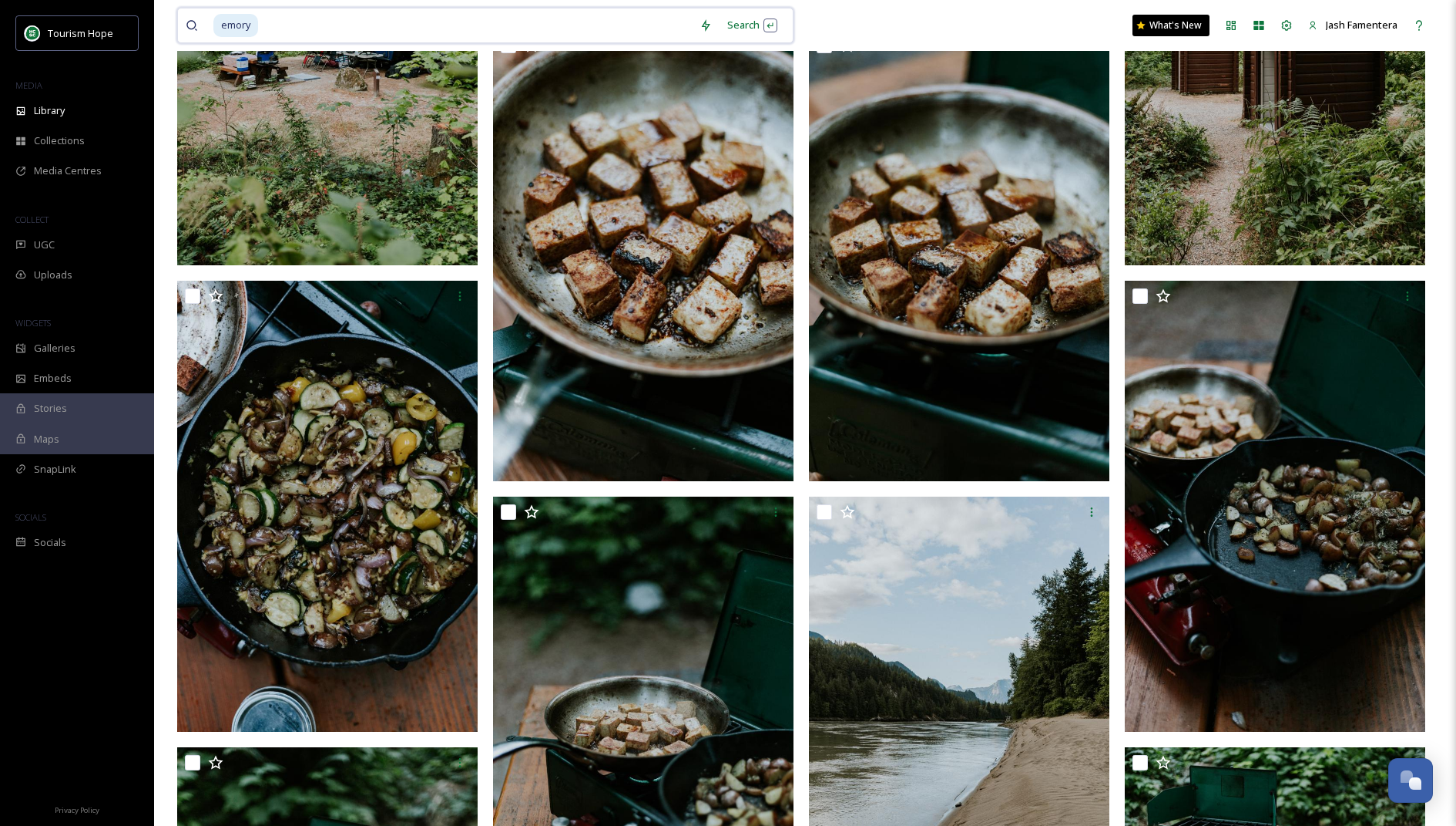
click at [408, 29] on input at bounding box center [475, 26] width 432 height 34
type input "e"
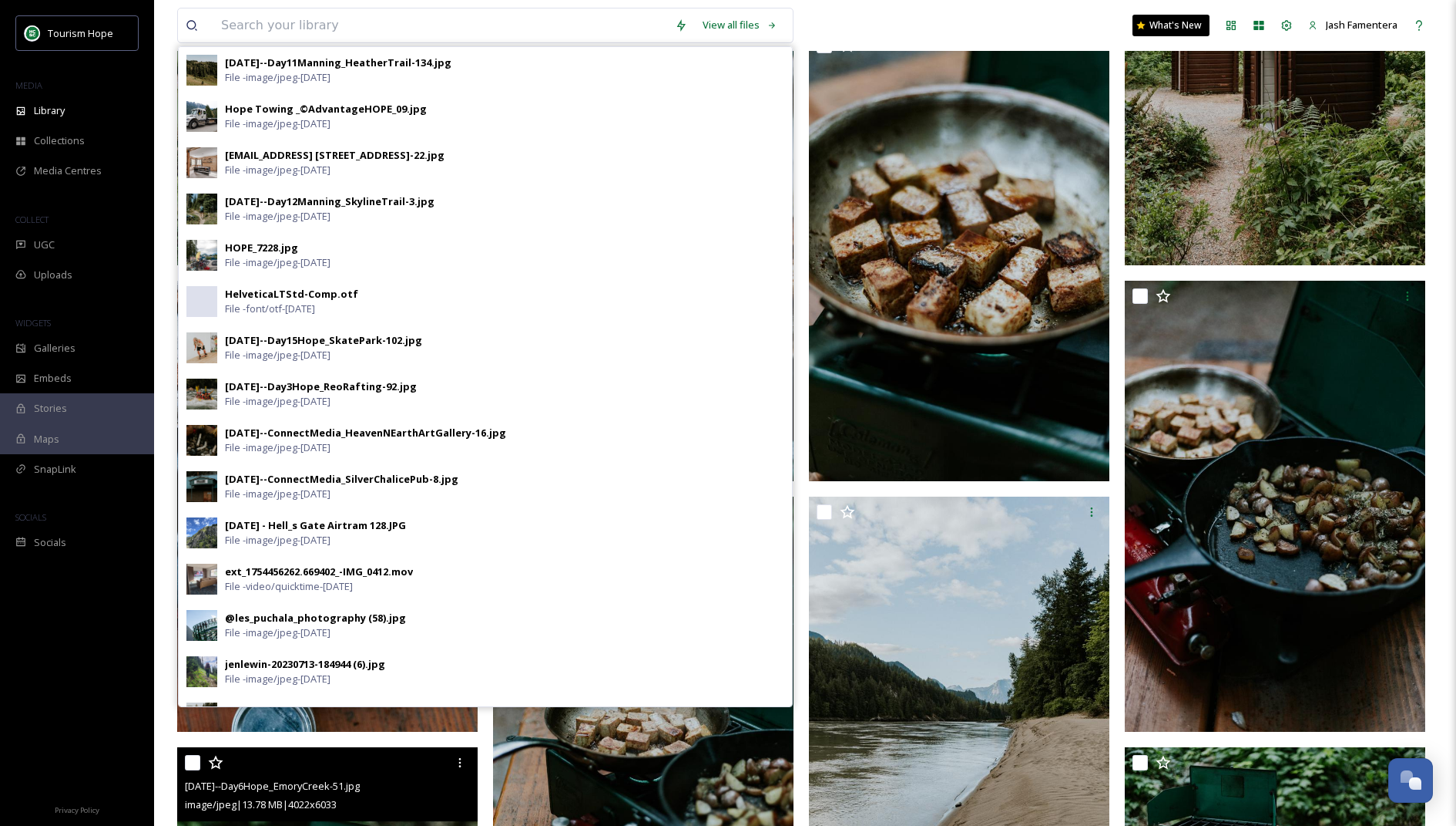
click at [396, 749] on div at bounding box center [329, 762] width 289 height 28
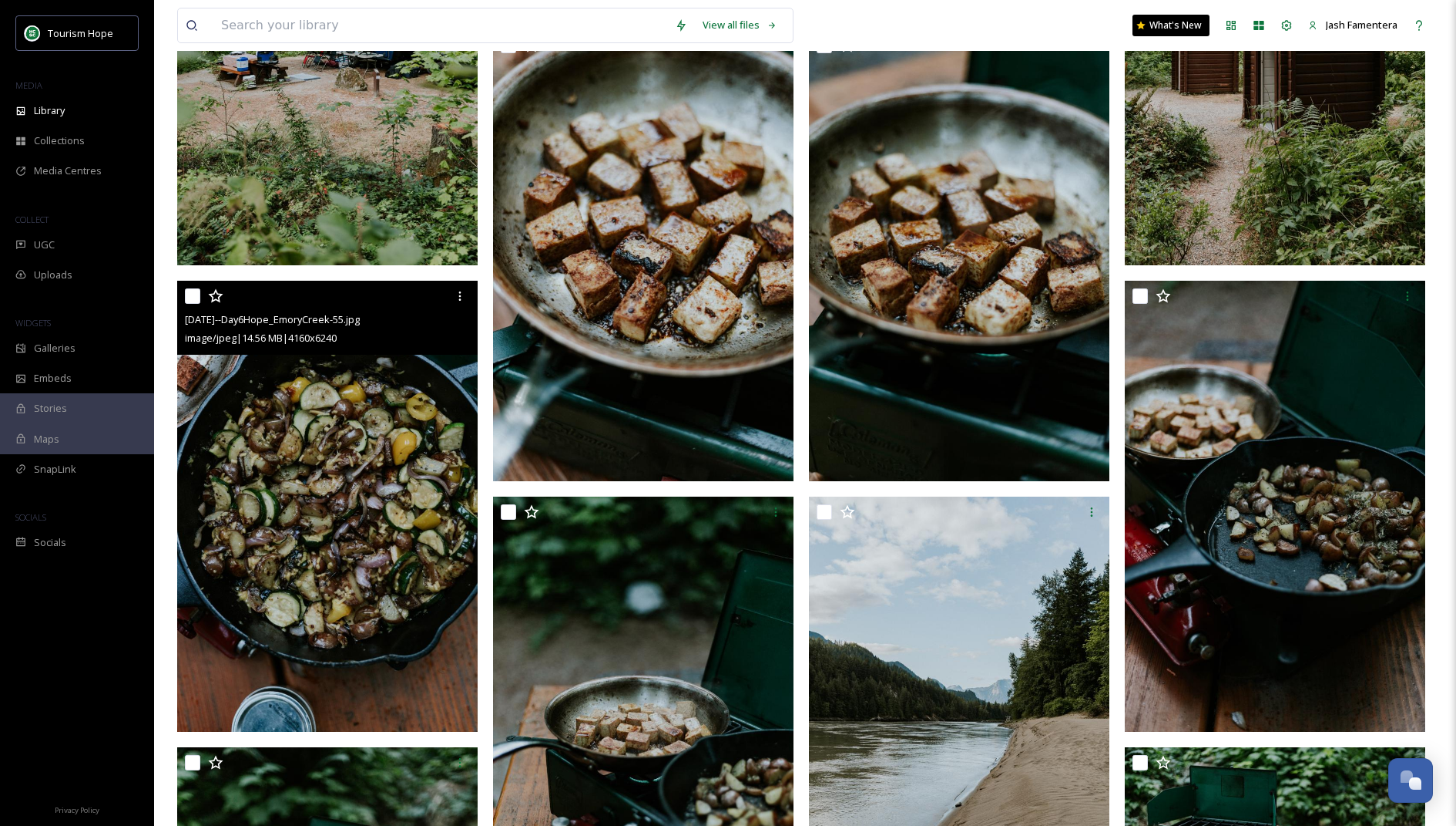
click at [372, 589] on img at bounding box center [327, 506] width 300 height 451
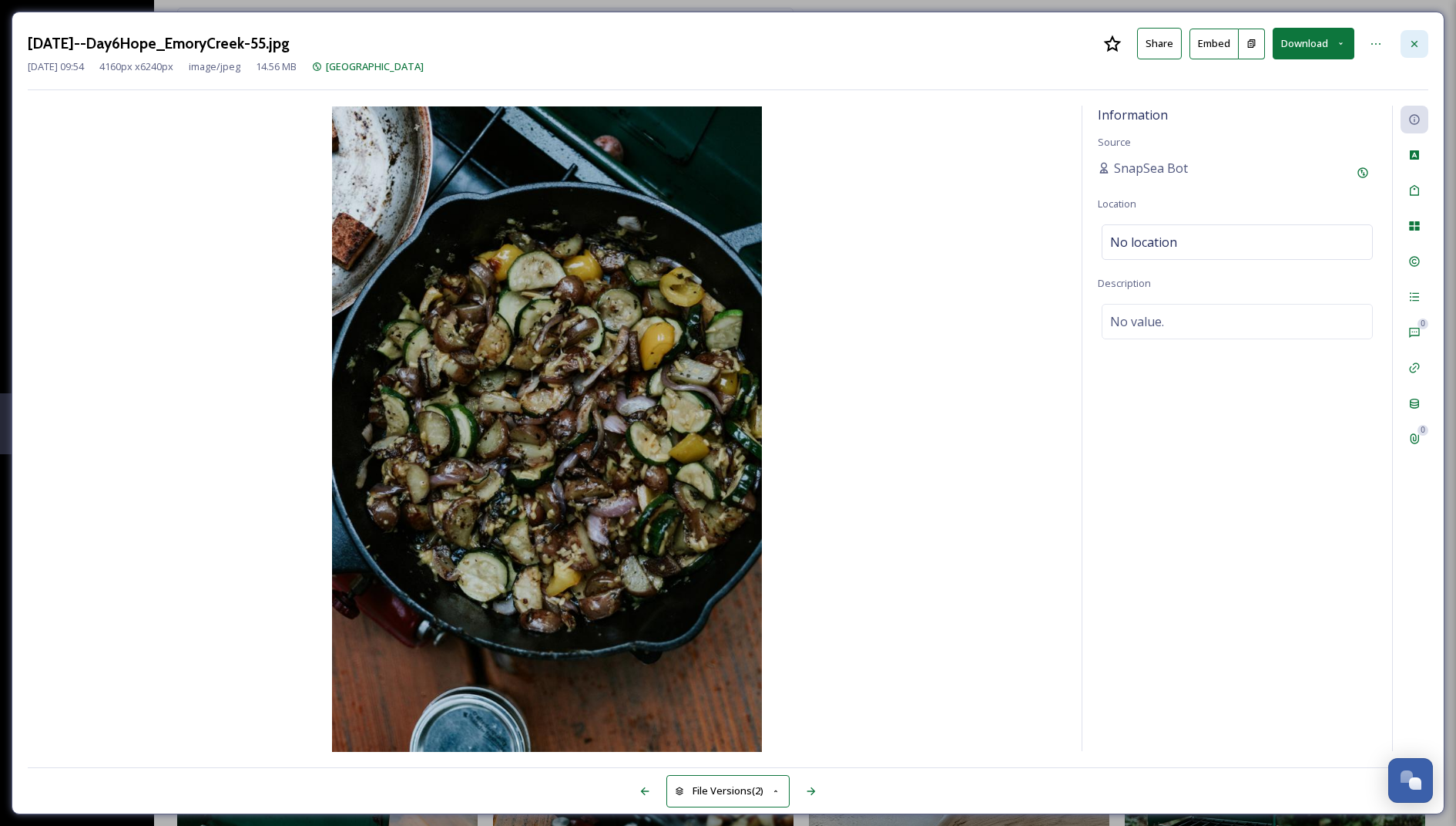
click at [1415, 50] on div at bounding box center [1414, 44] width 28 height 28
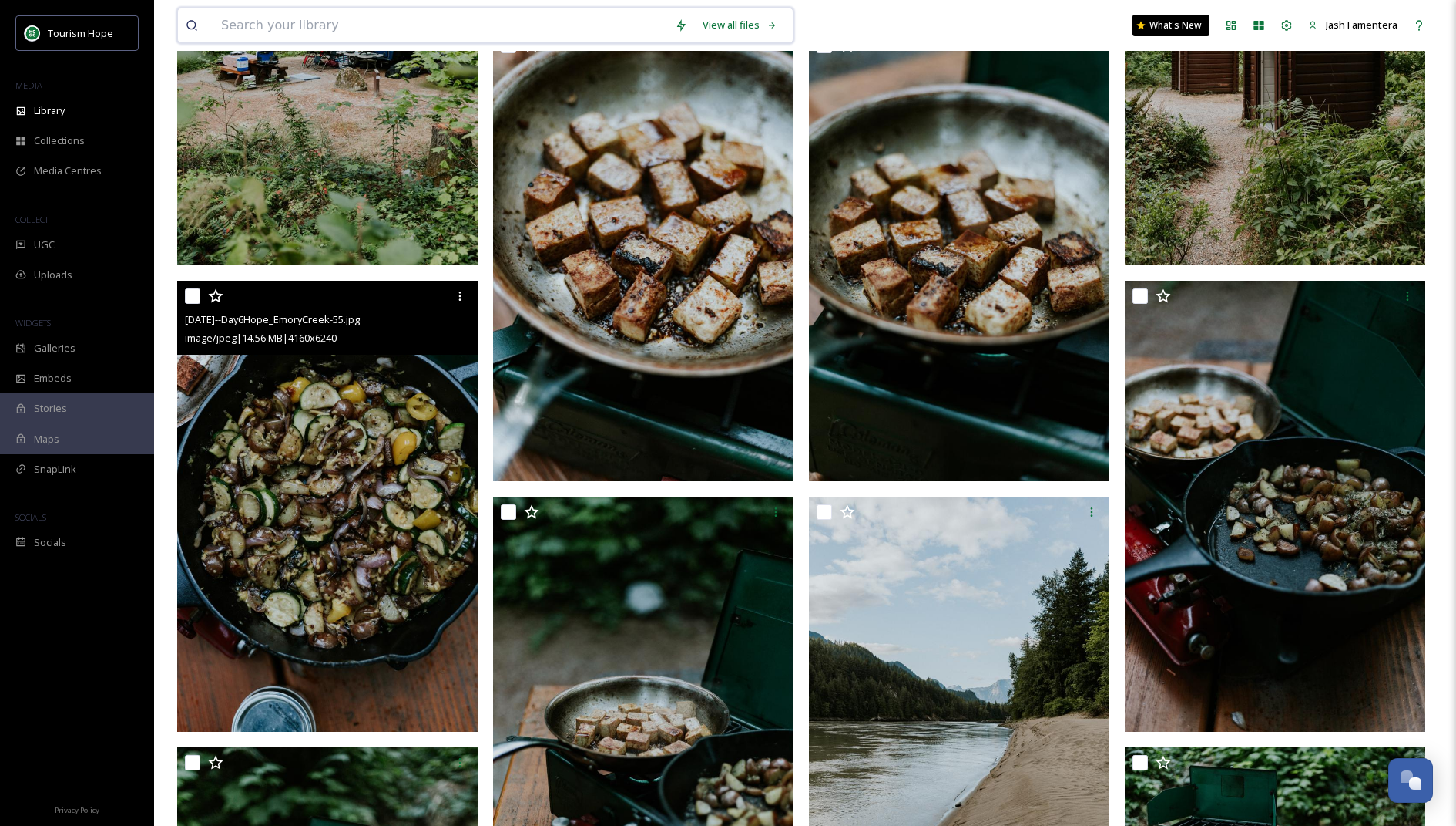
click at [423, 14] on input at bounding box center [441, 26] width 454 height 34
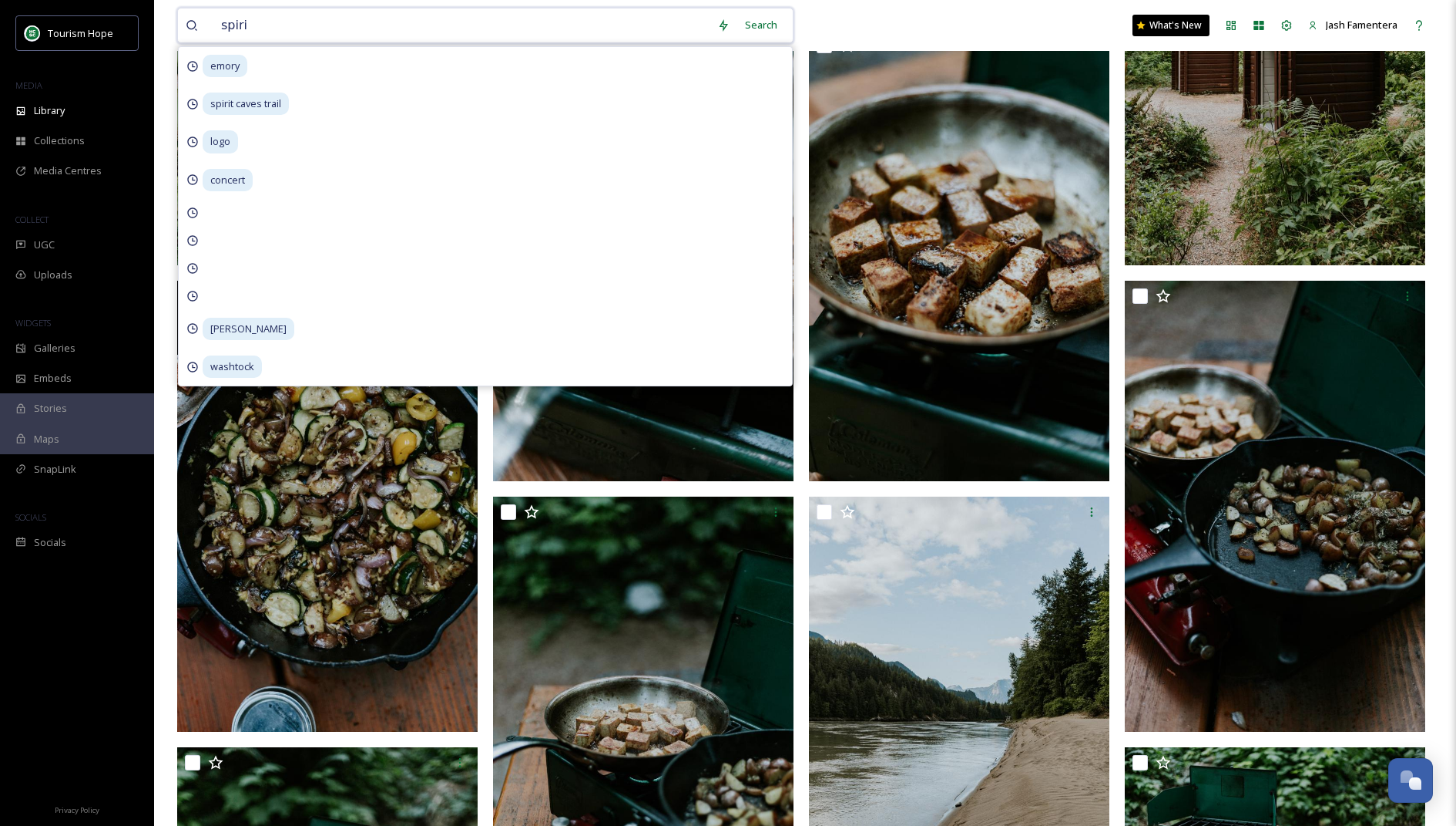
type input "spirit"
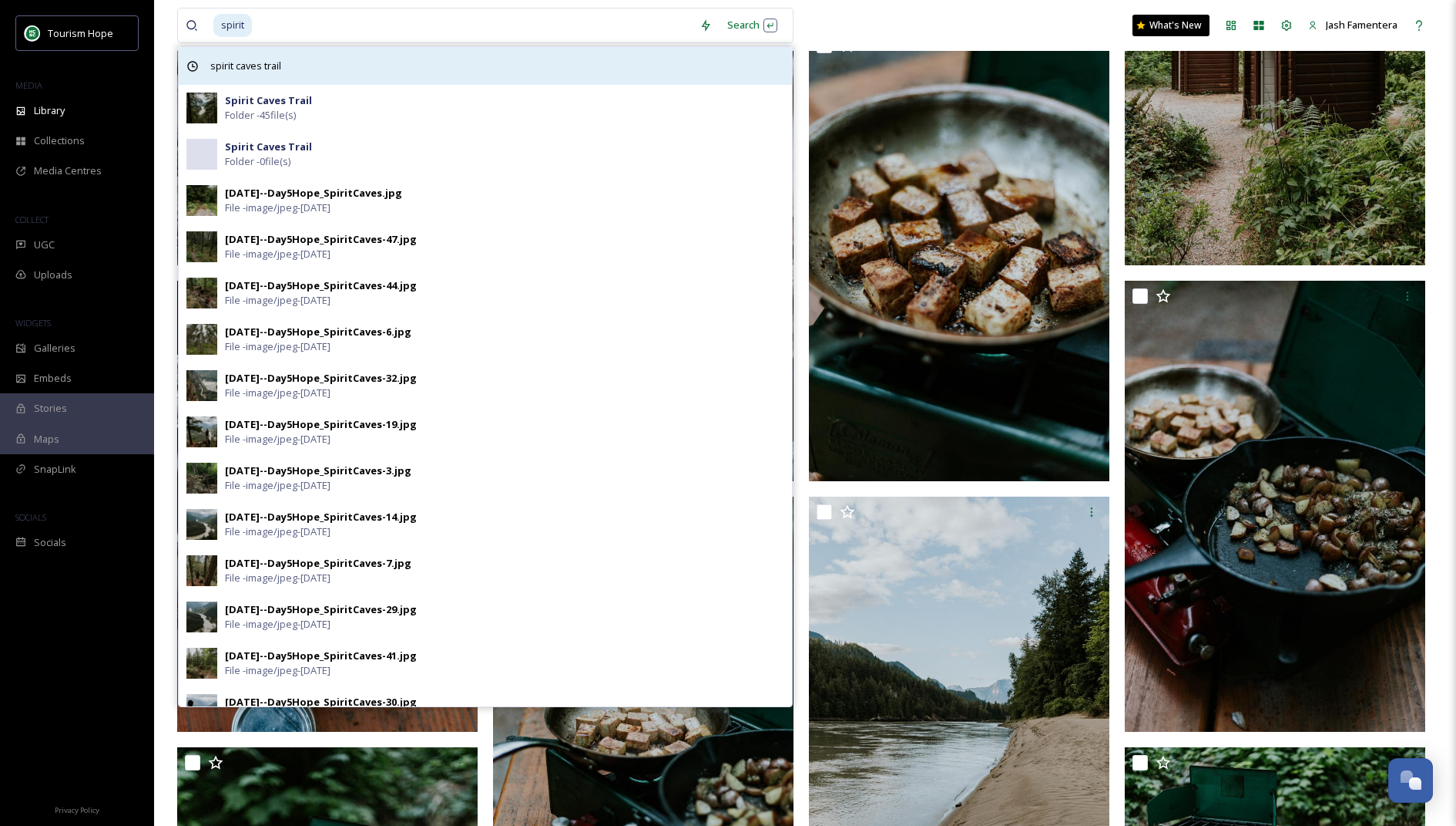
click at [398, 64] on div "spirit caves trail" at bounding box center [484, 66] width 613 height 38
click at [428, 71] on div "spirit caves trail" at bounding box center [484, 66] width 613 height 38
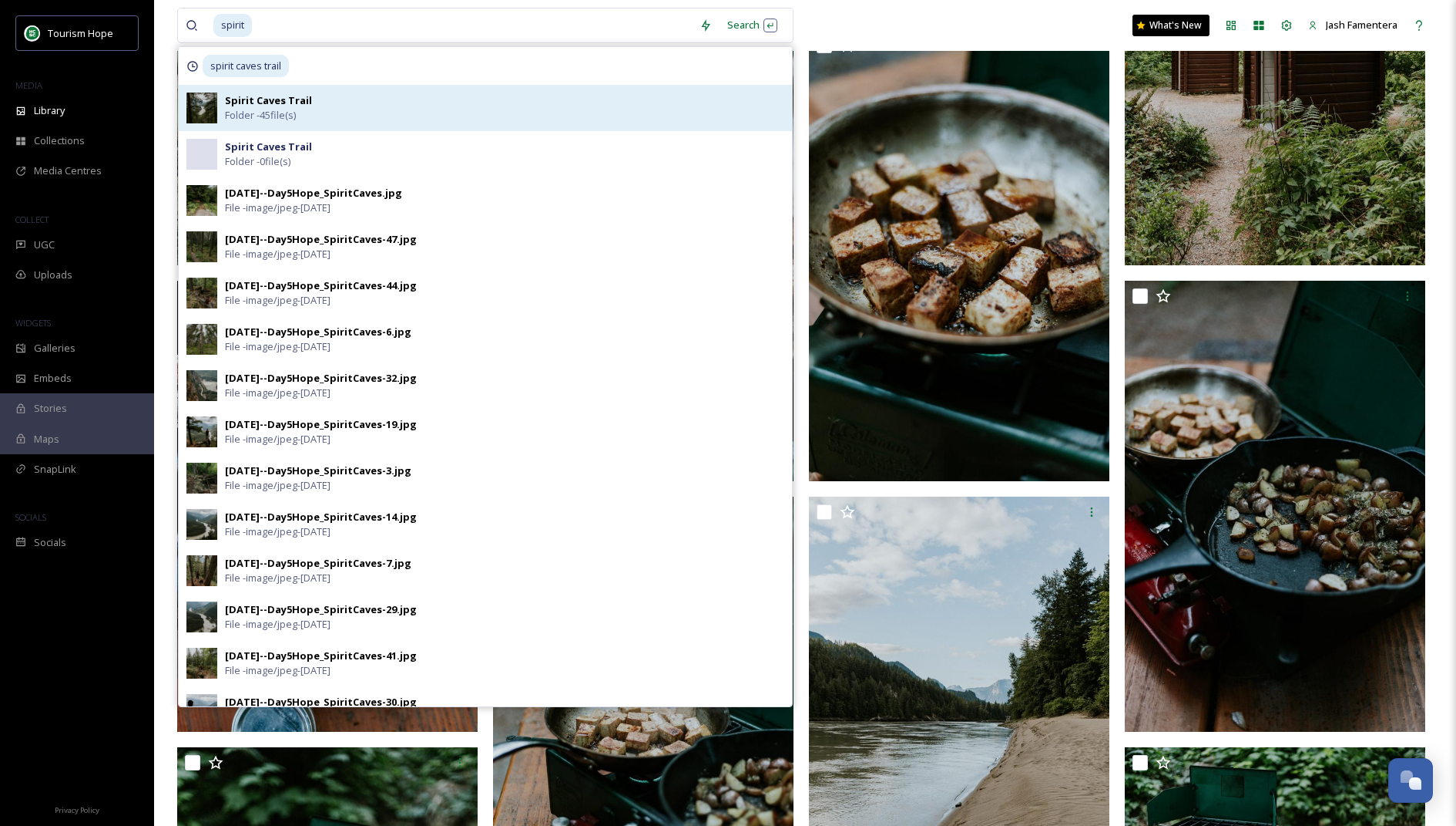
click at [415, 111] on div "Spirit Caves Trail Folder - 45 file(s)" at bounding box center [504, 108] width 560 height 30
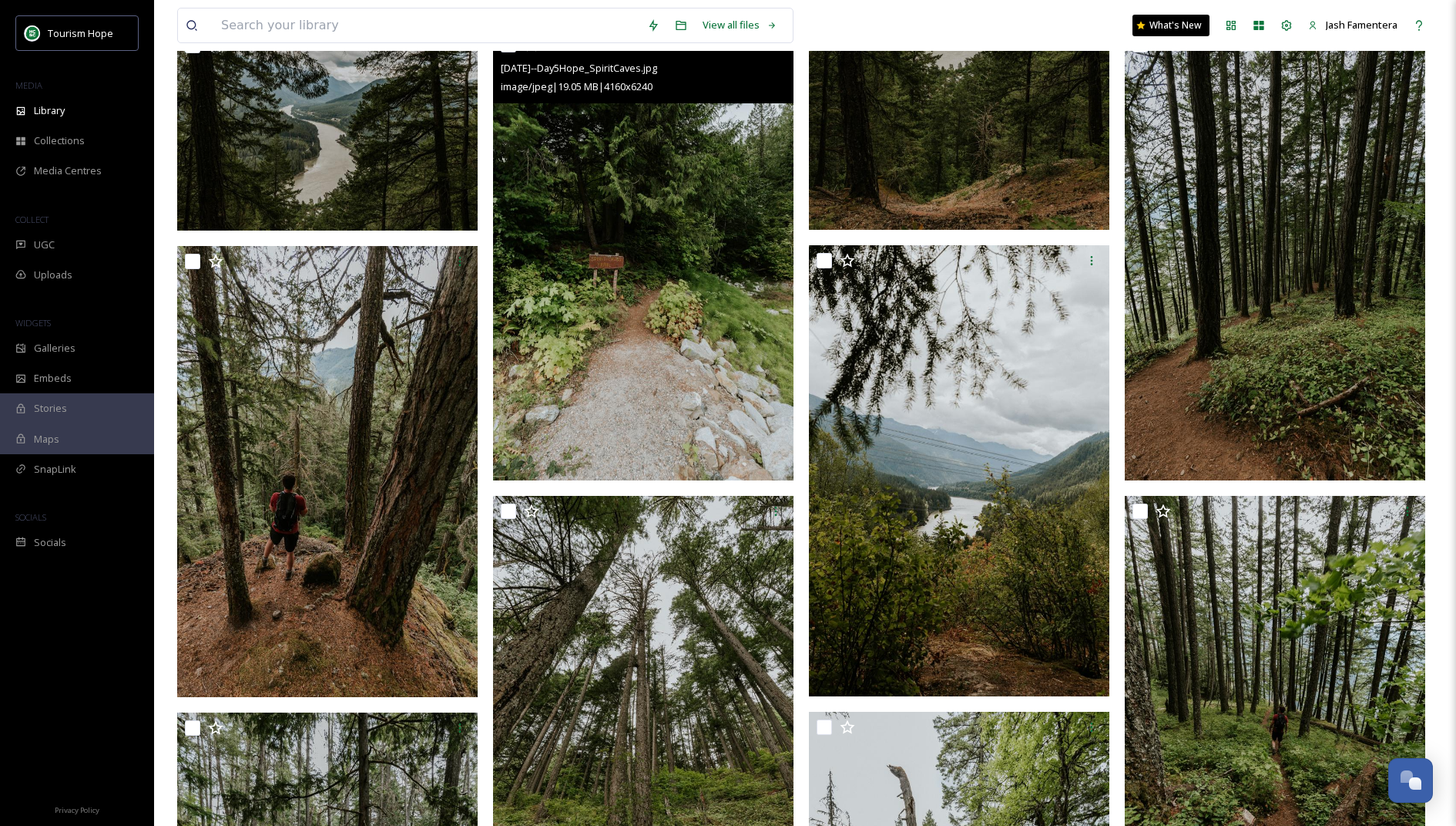
scroll to position [1477, 0]
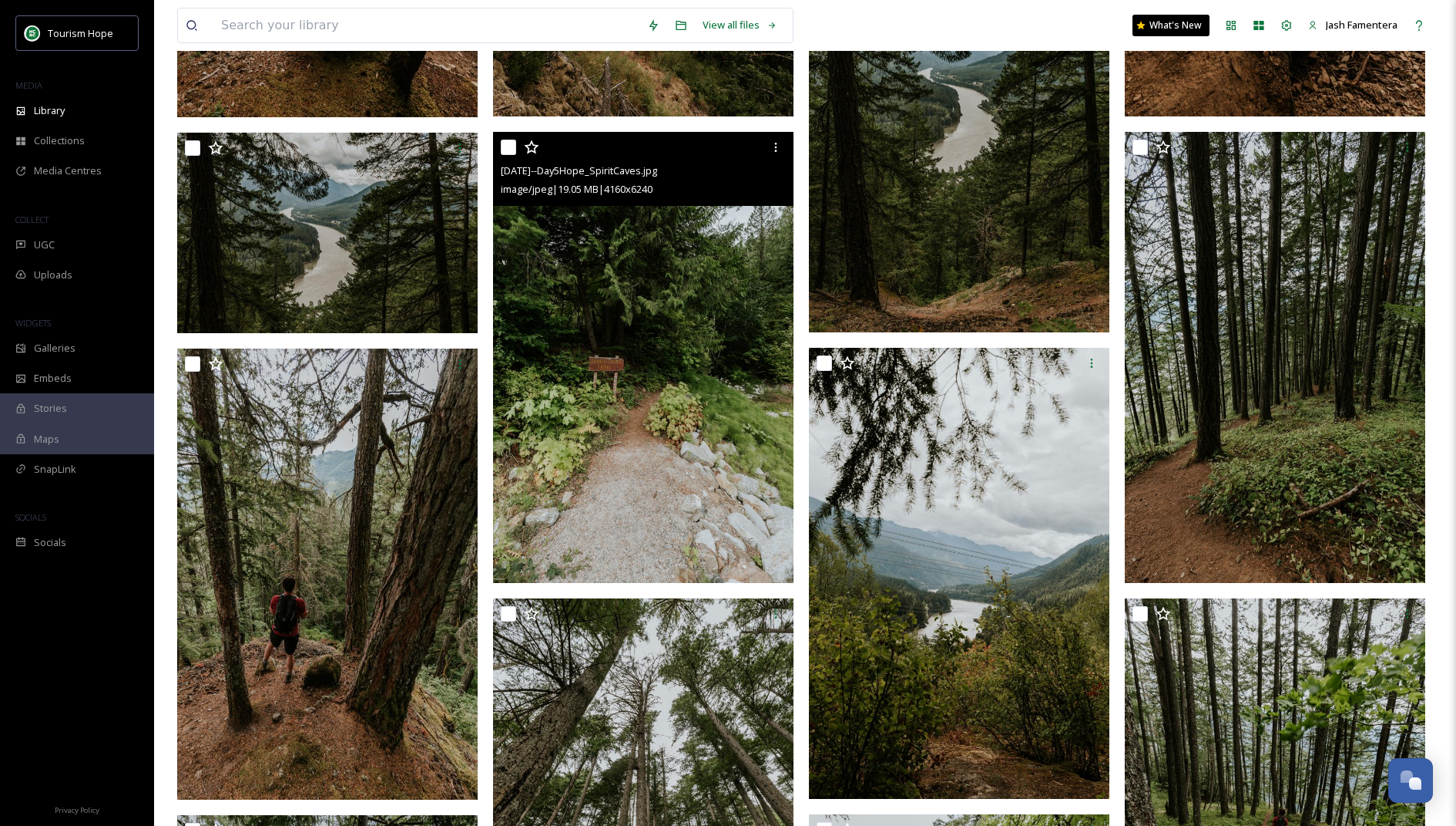
click at [642, 351] on img at bounding box center [643, 357] width 300 height 451
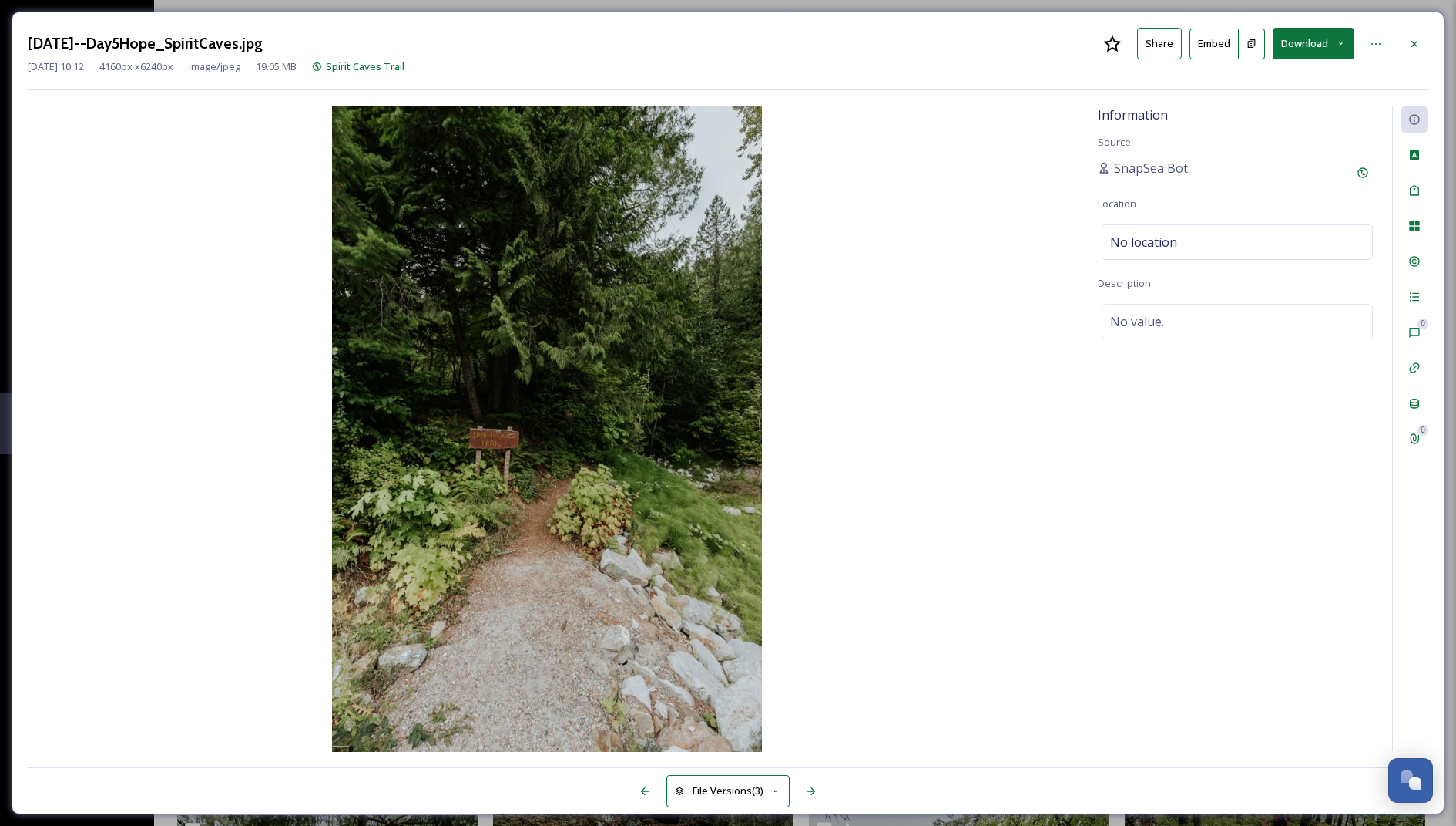
click at [1301, 48] on button "Download" at bounding box center [1314, 43] width 82 height 31
click at [1224, 82] on span "Download Original (4160 x 6240)" at bounding box center [1273, 78] width 146 height 14
click at [1405, 48] on div at bounding box center [1414, 44] width 28 height 28
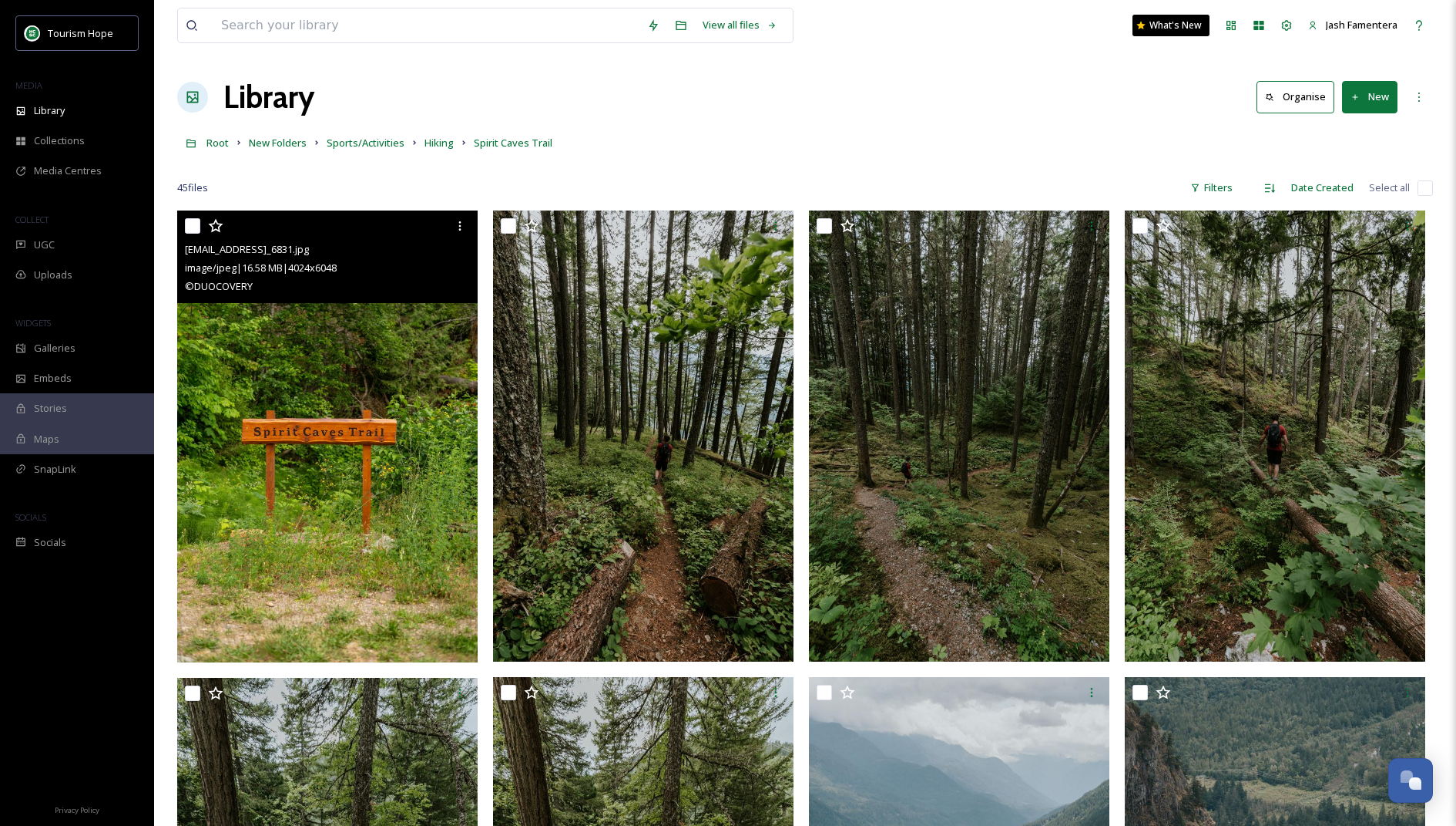
click at [419, 496] on img at bounding box center [327, 437] width 300 height 452
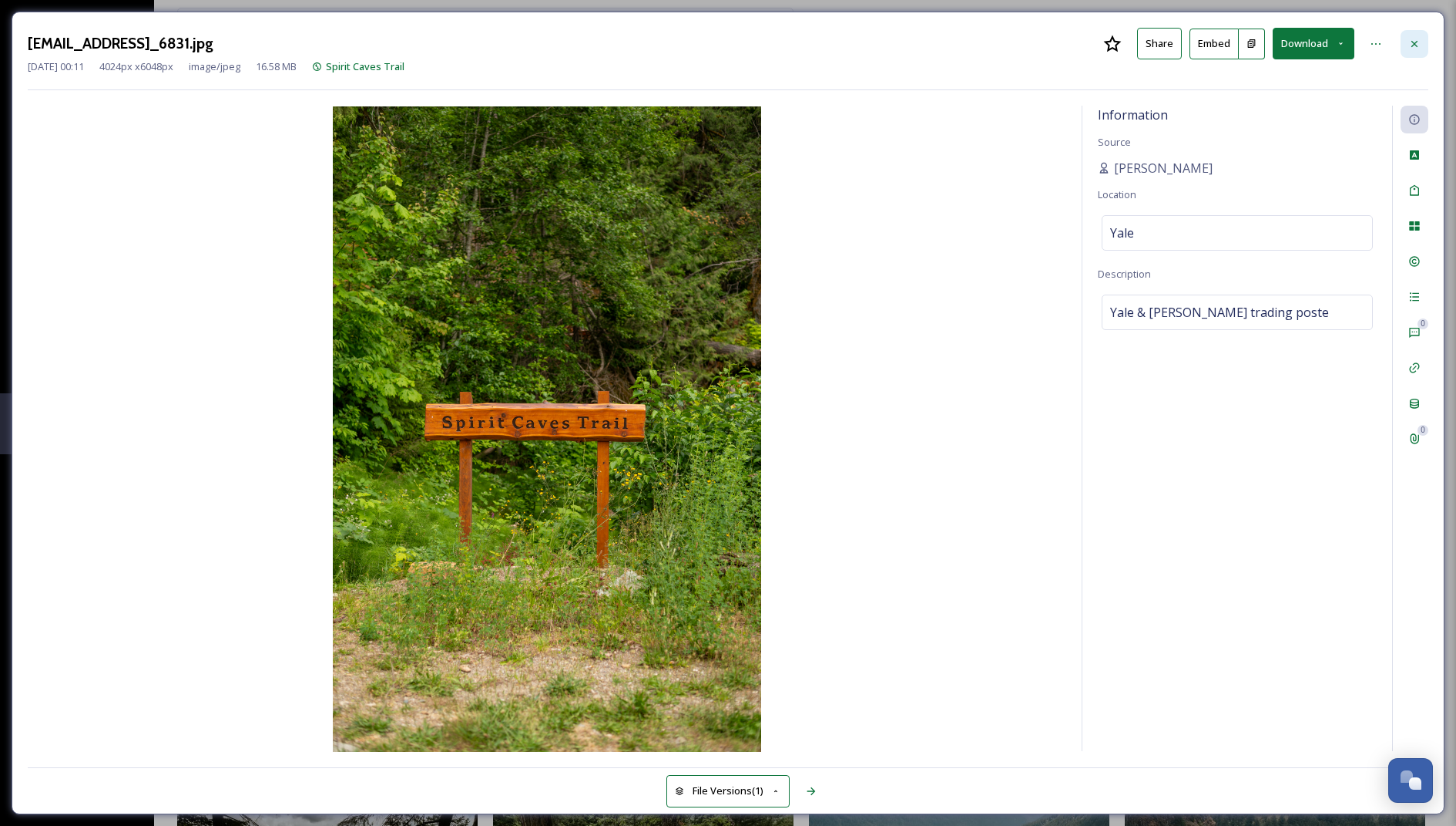
click at [1416, 42] on icon at bounding box center [1415, 43] width 6 height 6
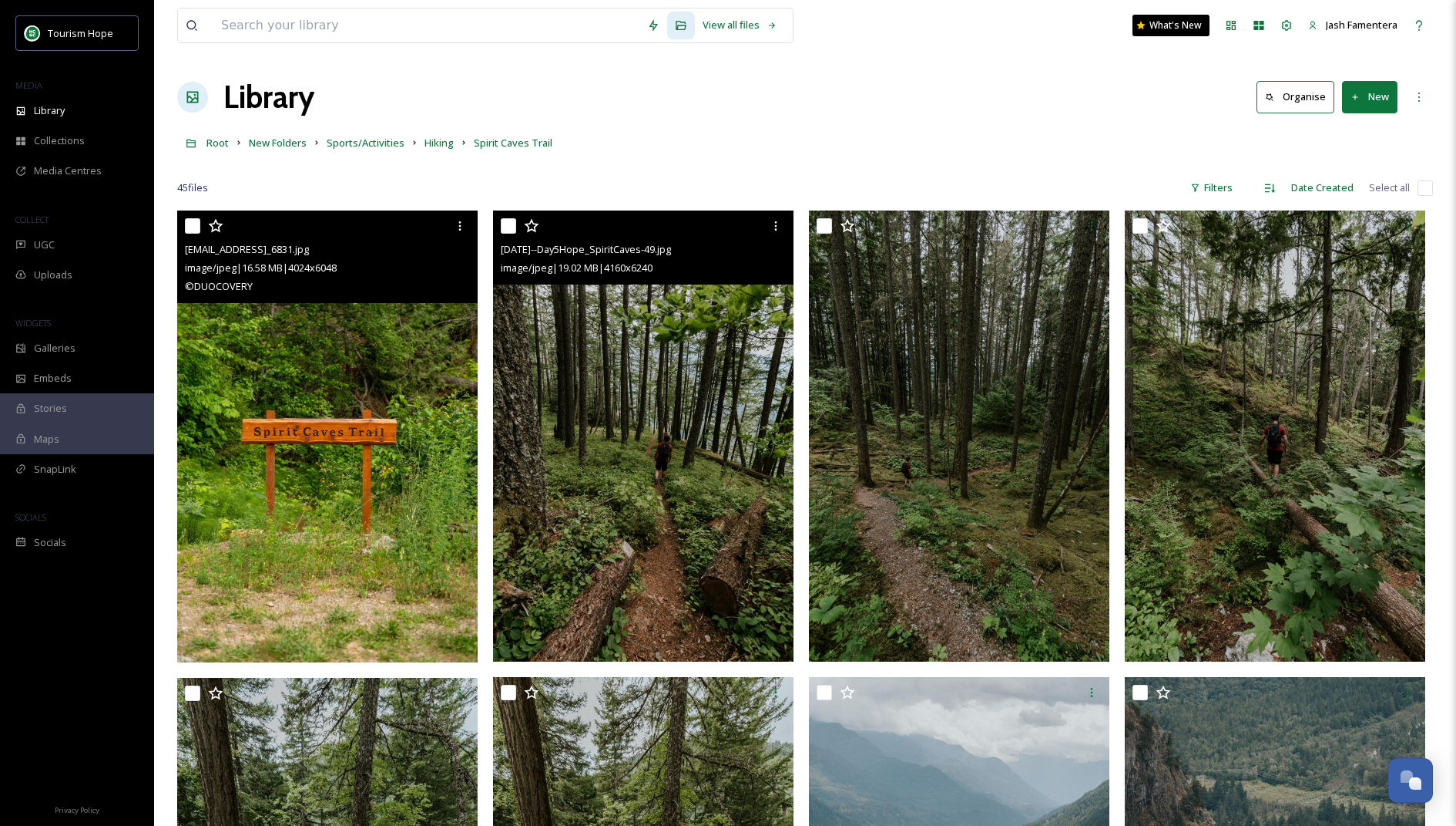
click at [581, 510] on img at bounding box center [643, 436] width 300 height 451
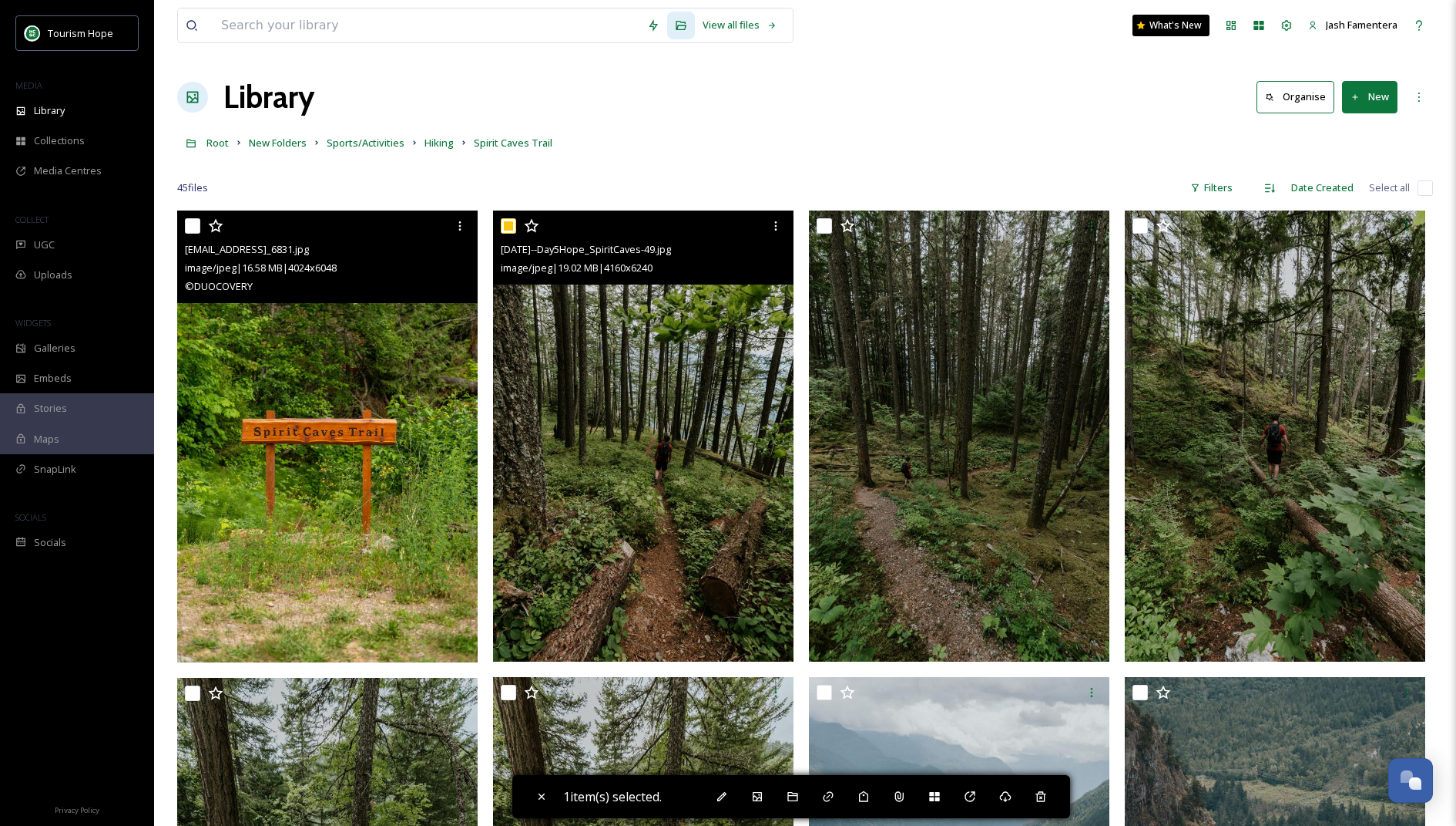
click at [621, 460] on img at bounding box center [643, 436] width 300 height 451
checkbox input "false"
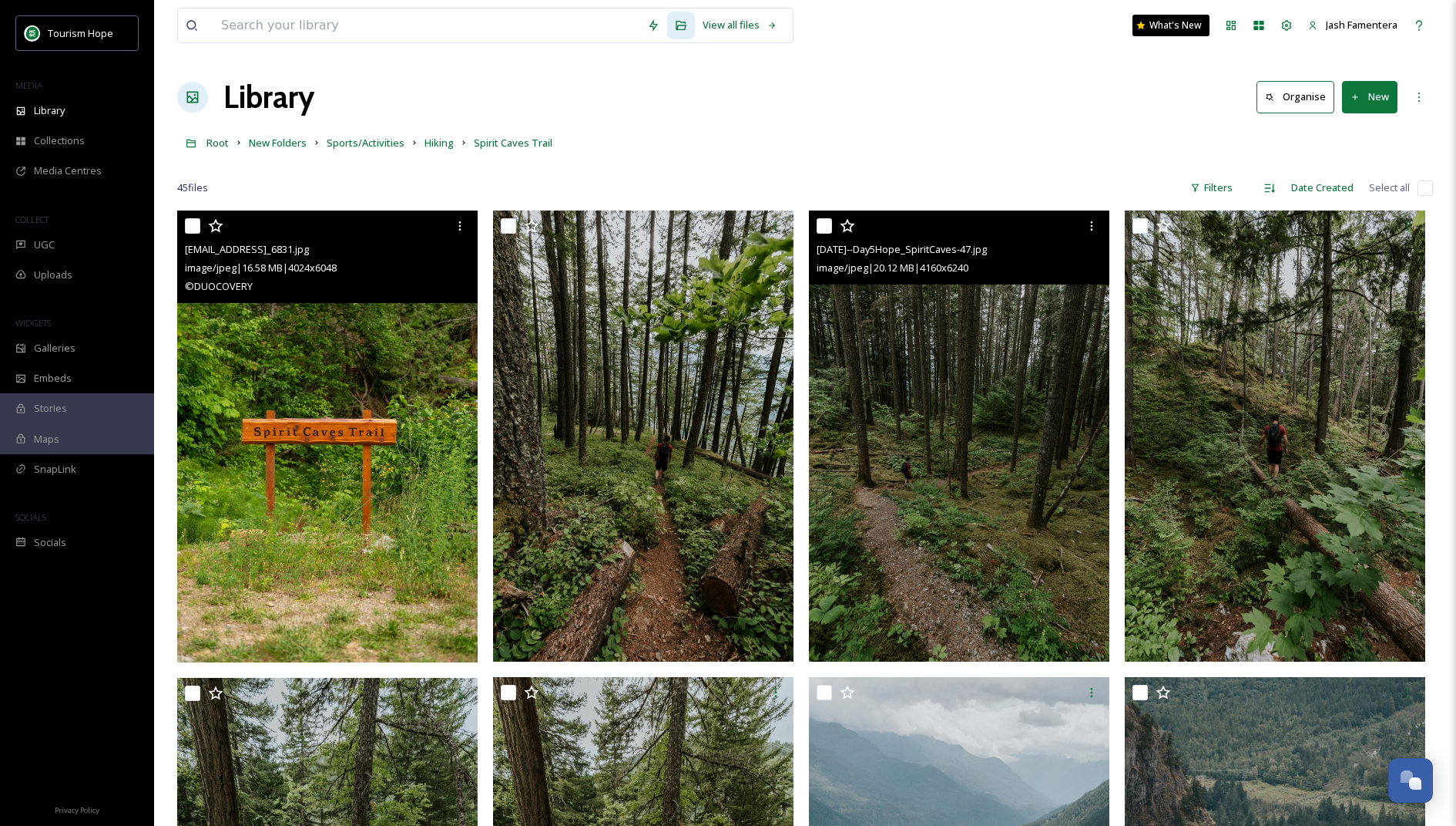
click at [872, 445] on img at bounding box center [959, 436] width 300 height 451
checkbox input "true"
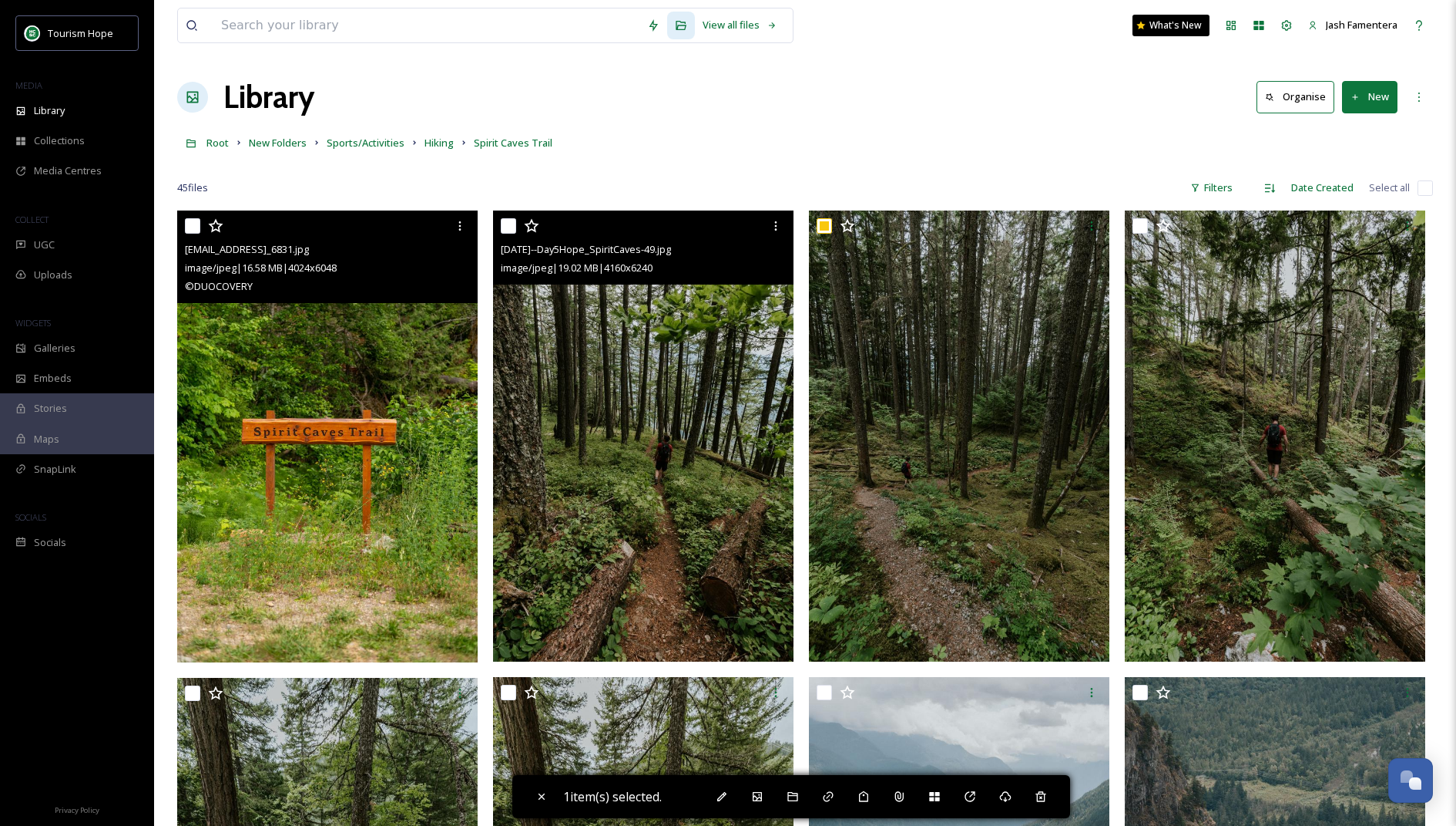
click at [701, 475] on img at bounding box center [643, 436] width 300 height 451
checkbox input "true"
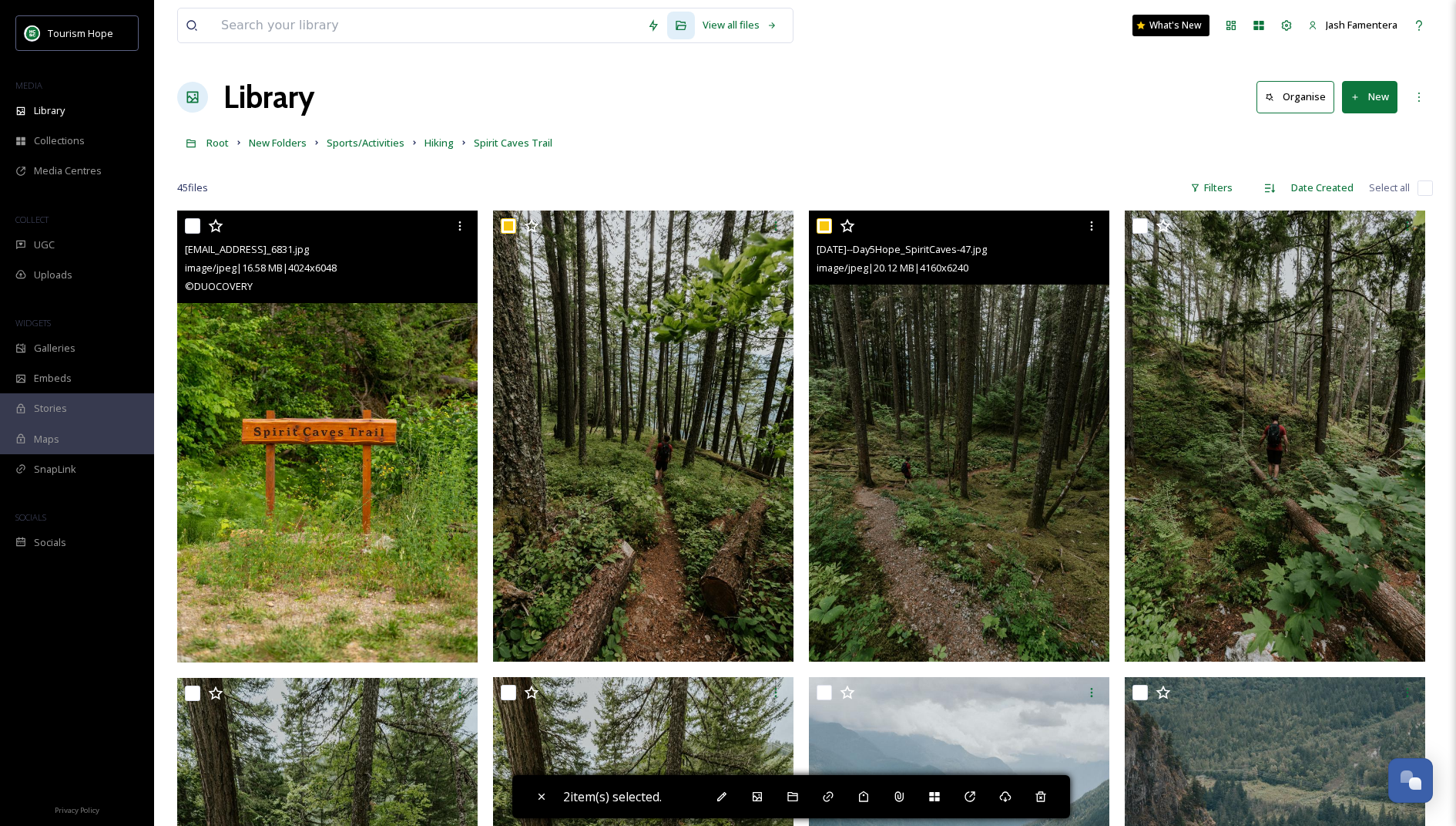
click at [822, 226] on input "checkbox" at bounding box center [825, 226] width 15 height 15
checkbox input "false"
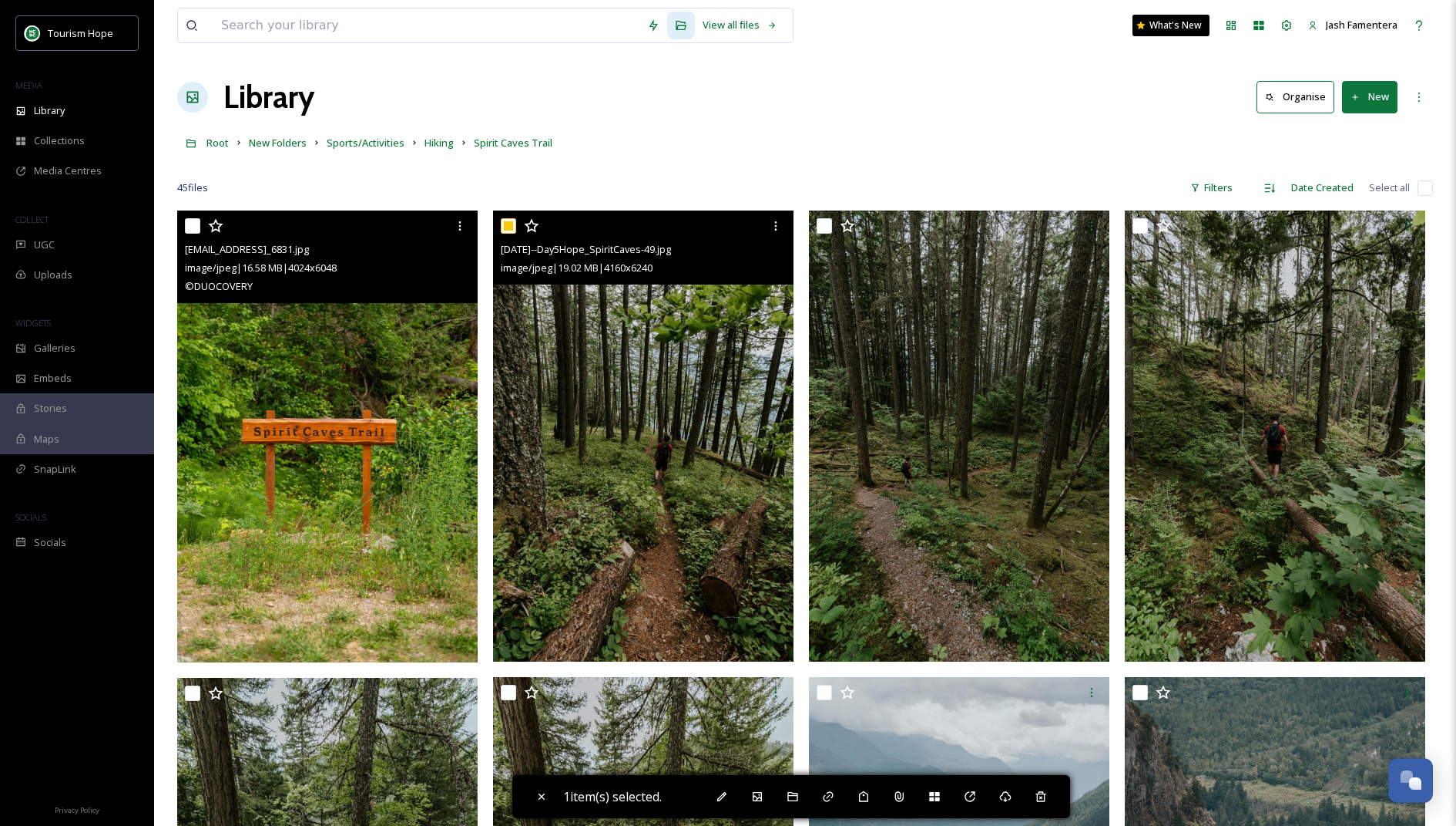
click at [708, 316] on img at bounding box center [643, 436] width 300 height 451
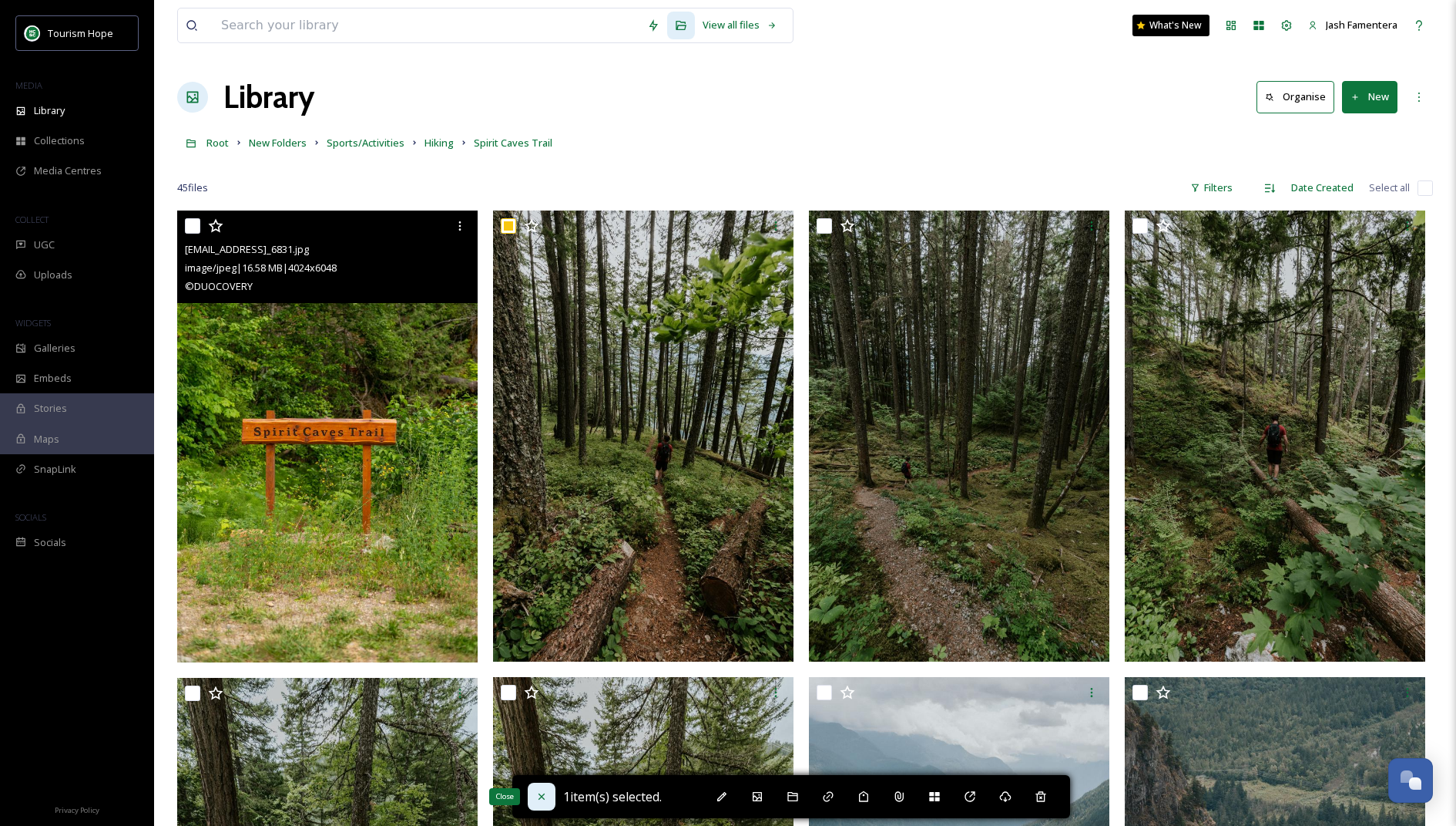
click at [534, 794] on div "Close" at bounding box center [542, 795] width 28 height 28
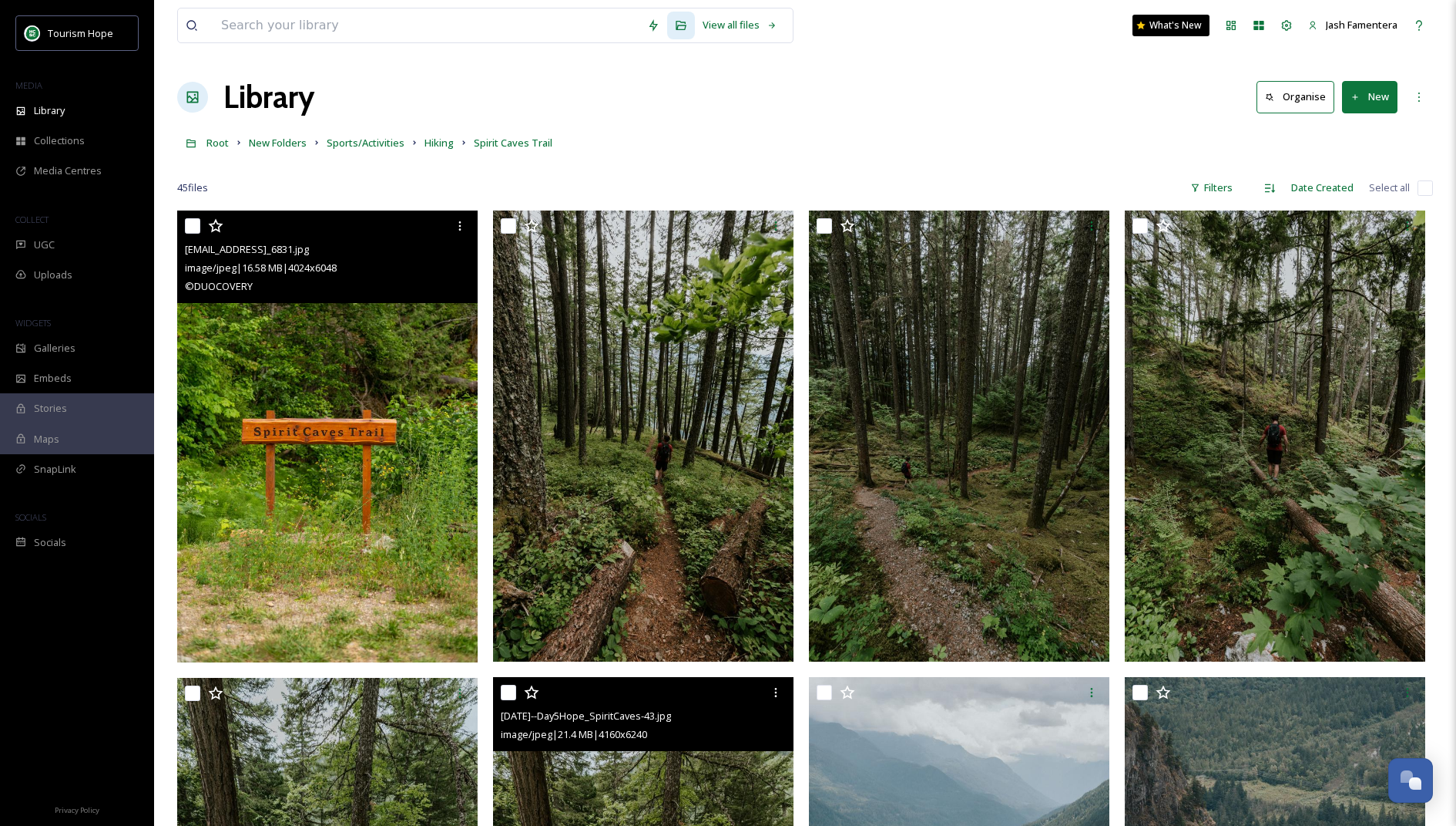
click at [584, 602] on img at bounding box center [643, 436] width 300 height 451
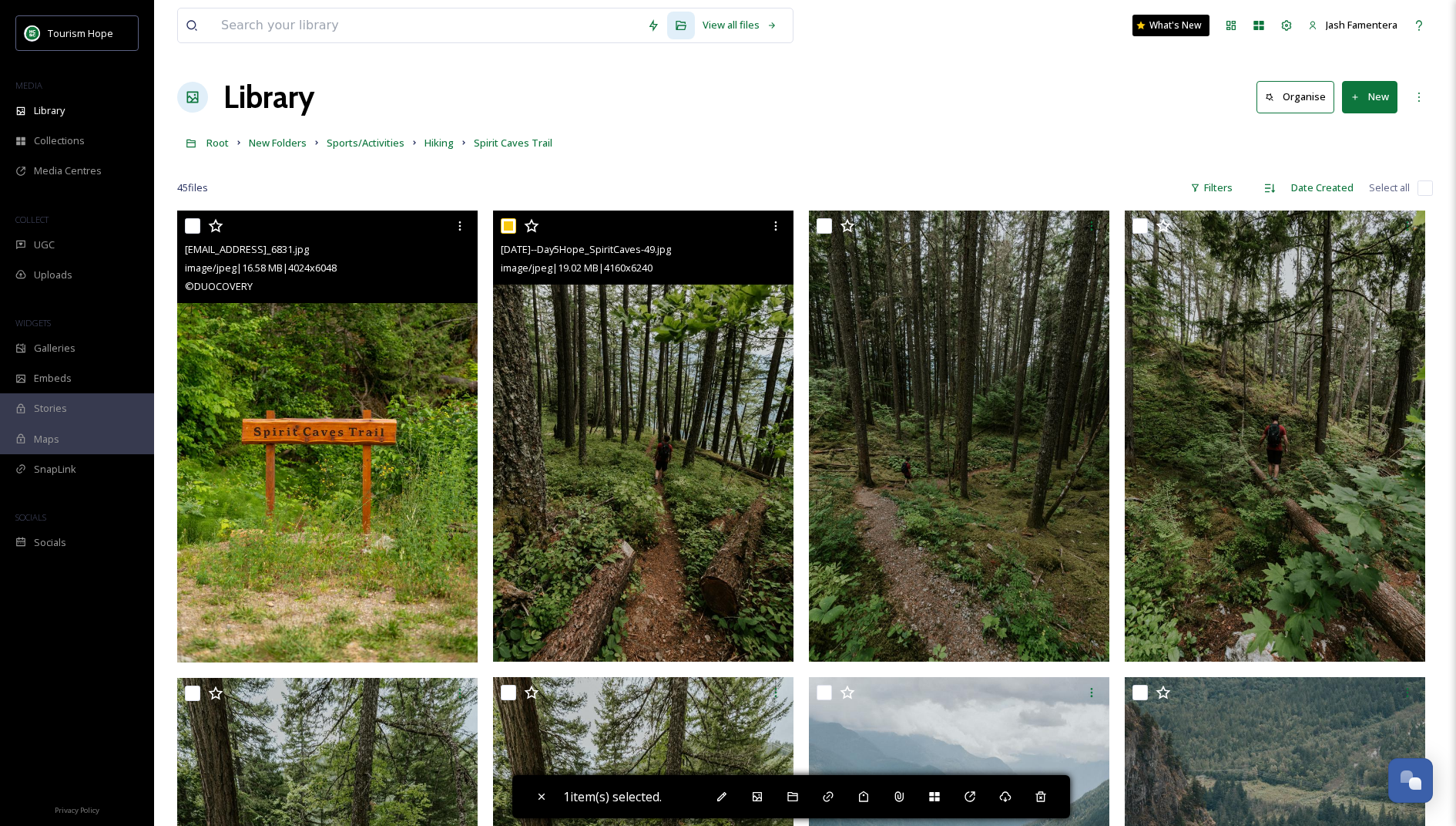
click at [584, 602] on img at bounding box center [643, 436] width 300 height 451
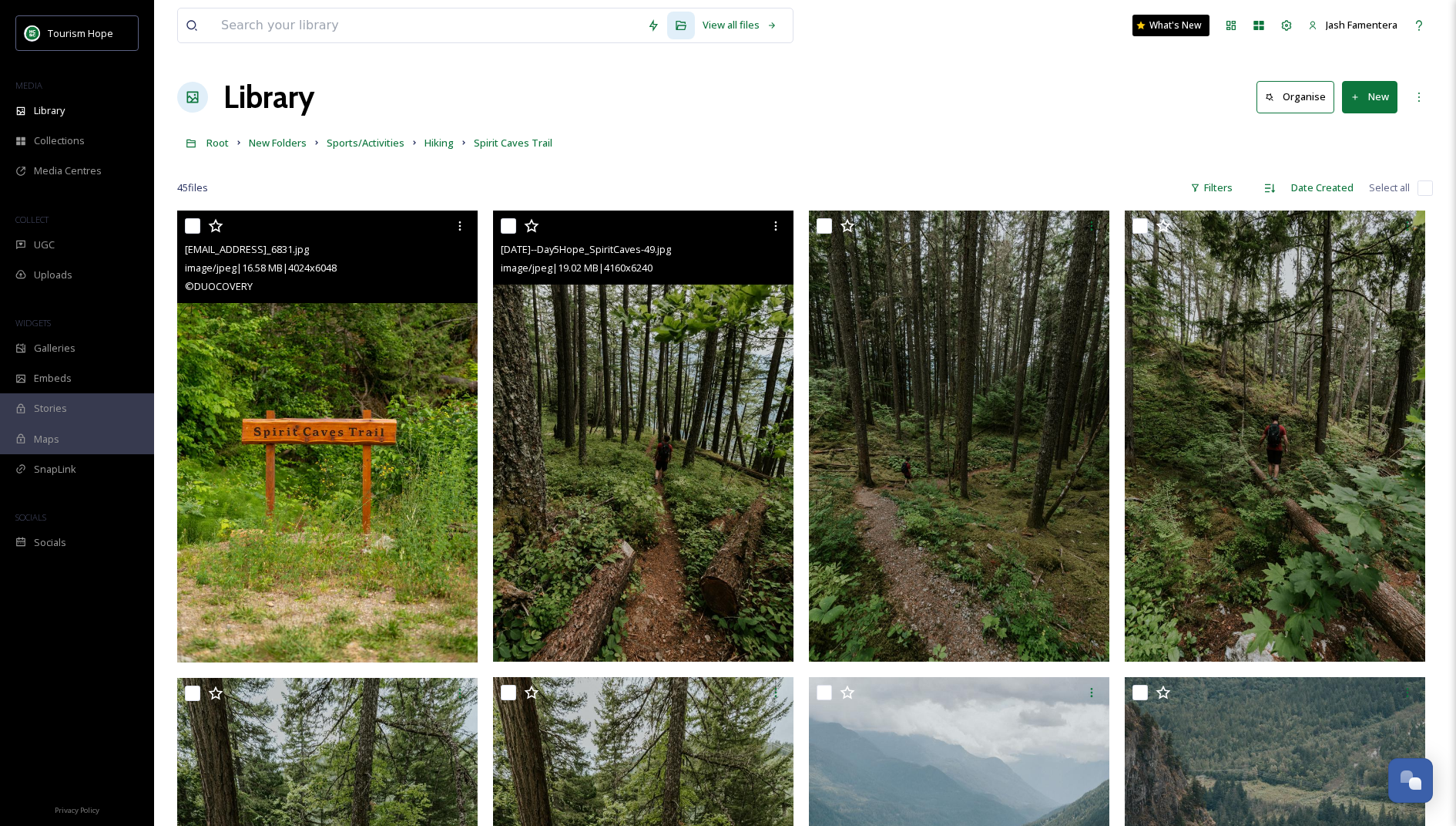
click at [584, 602] on img at bounding box center [643, 436] width 300 height 451
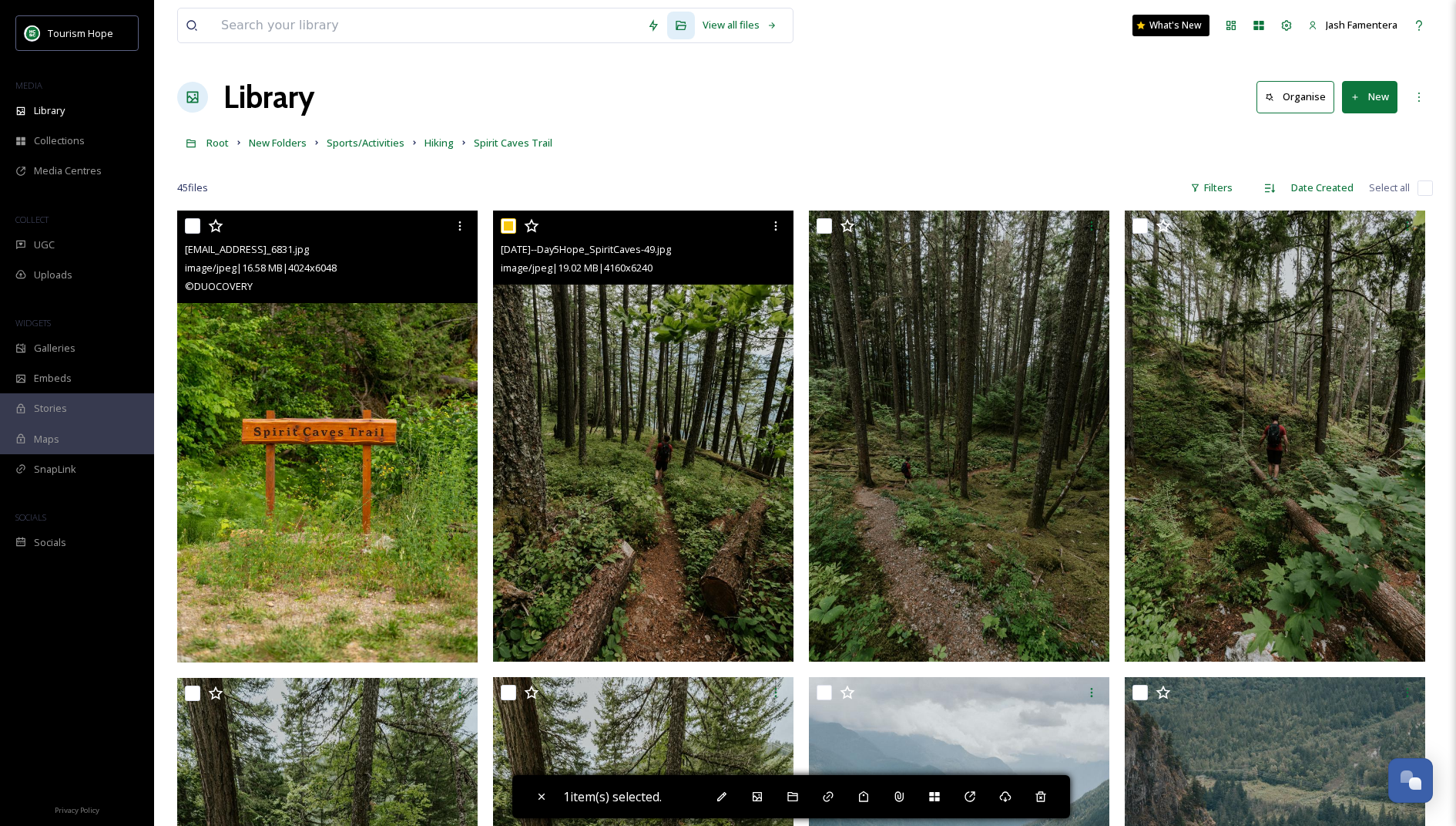
click at [577, 623] on img at bounding box center [643, 436] width 300 height 451
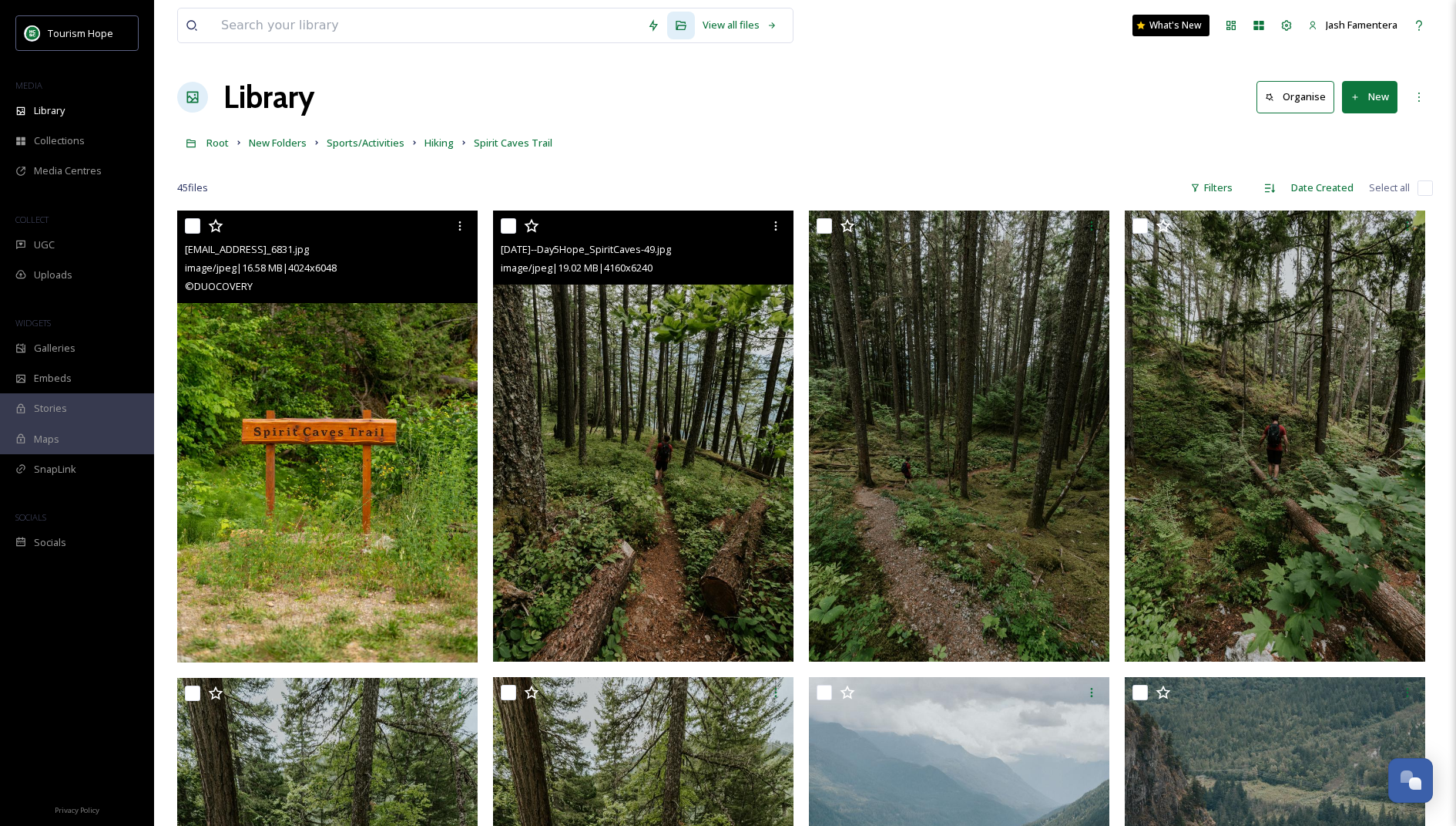
click at [590, 477] on img at bounding box center [643, 436] width 300 height 451
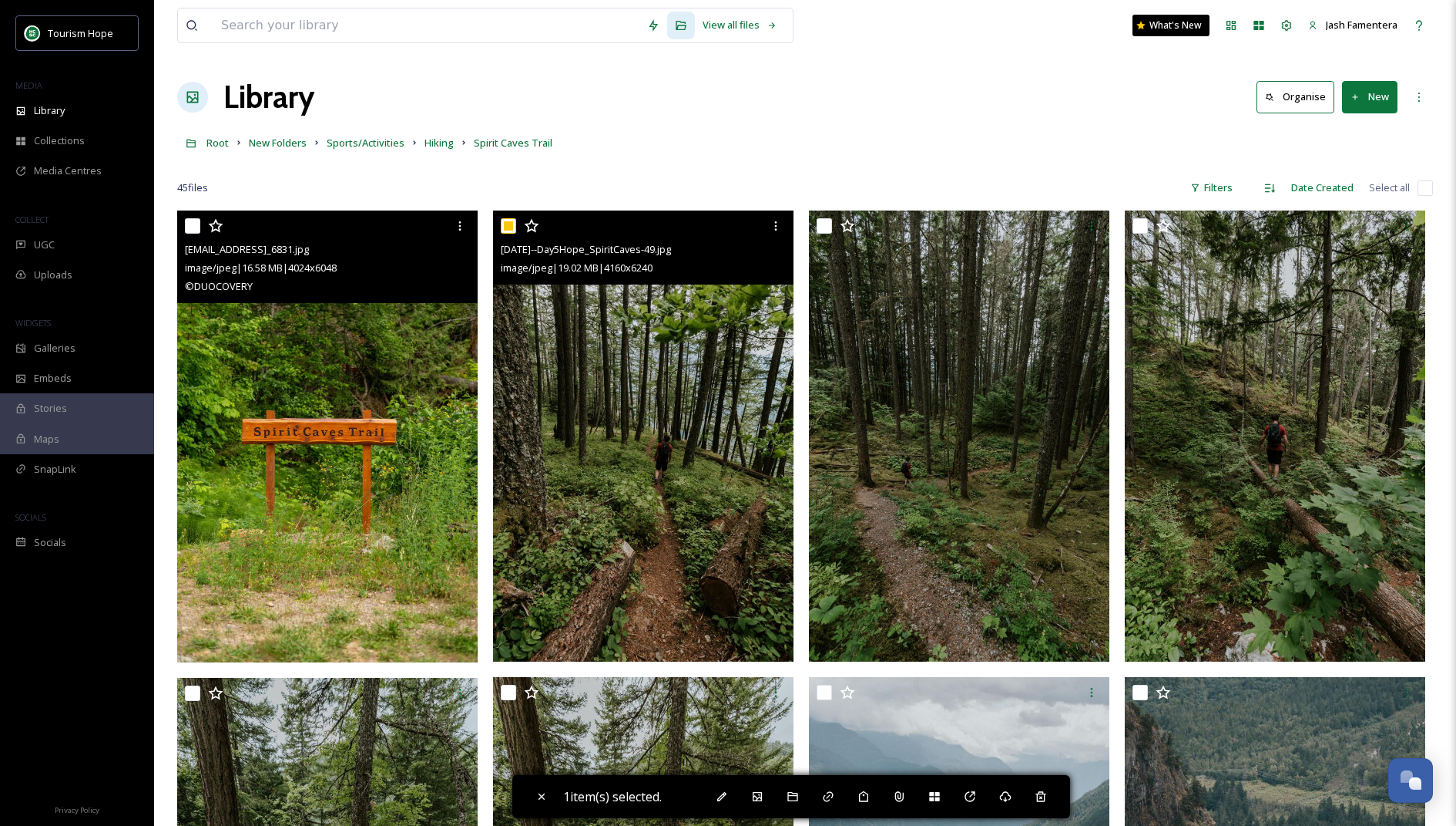
checkbox input "true"
click at [774, 235] on div at bounding box center [775, 225] width 28 height 28
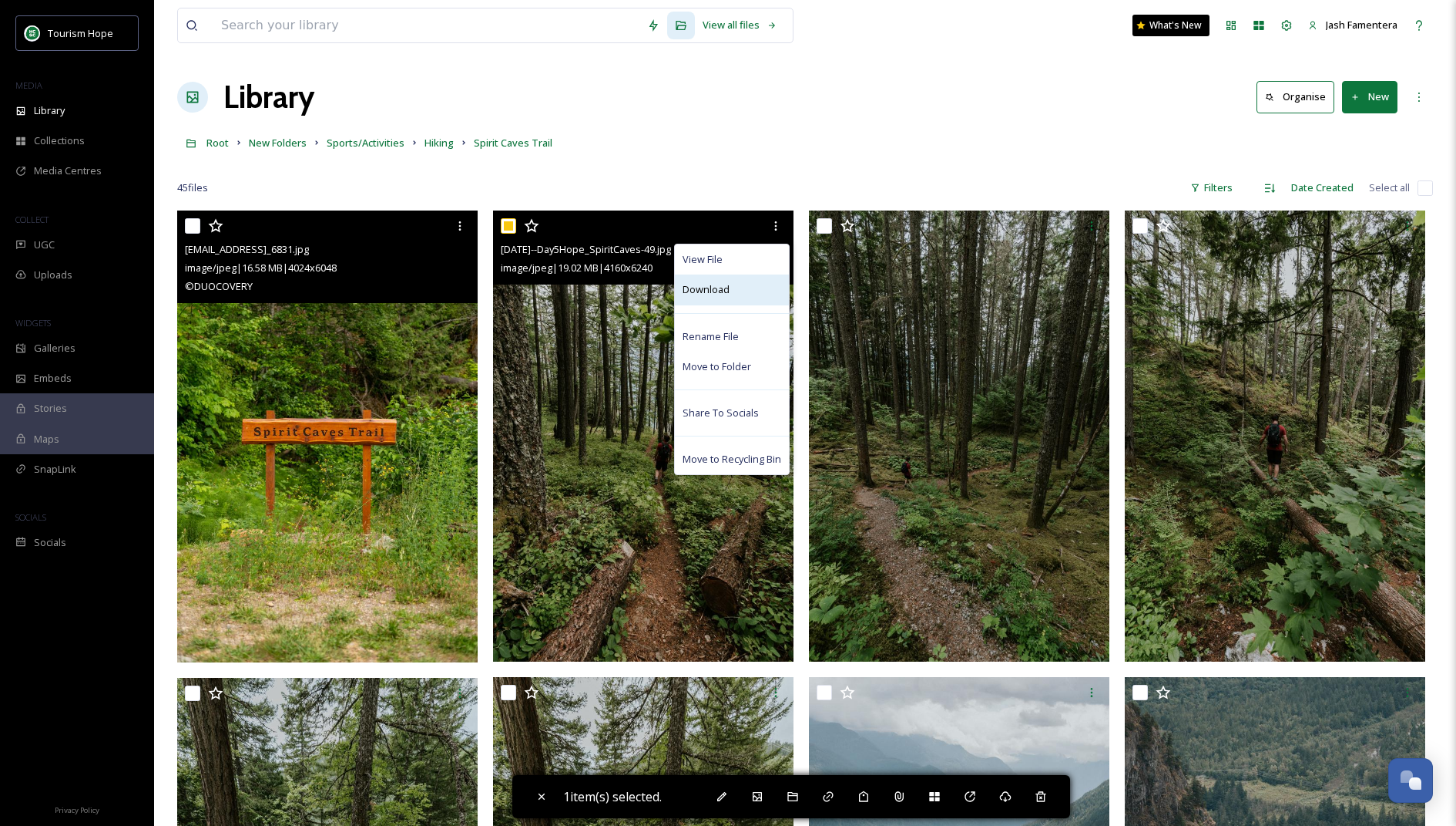
click at [721, 284] on span "Download" at bounding box center [706, 289] width 47 height 14
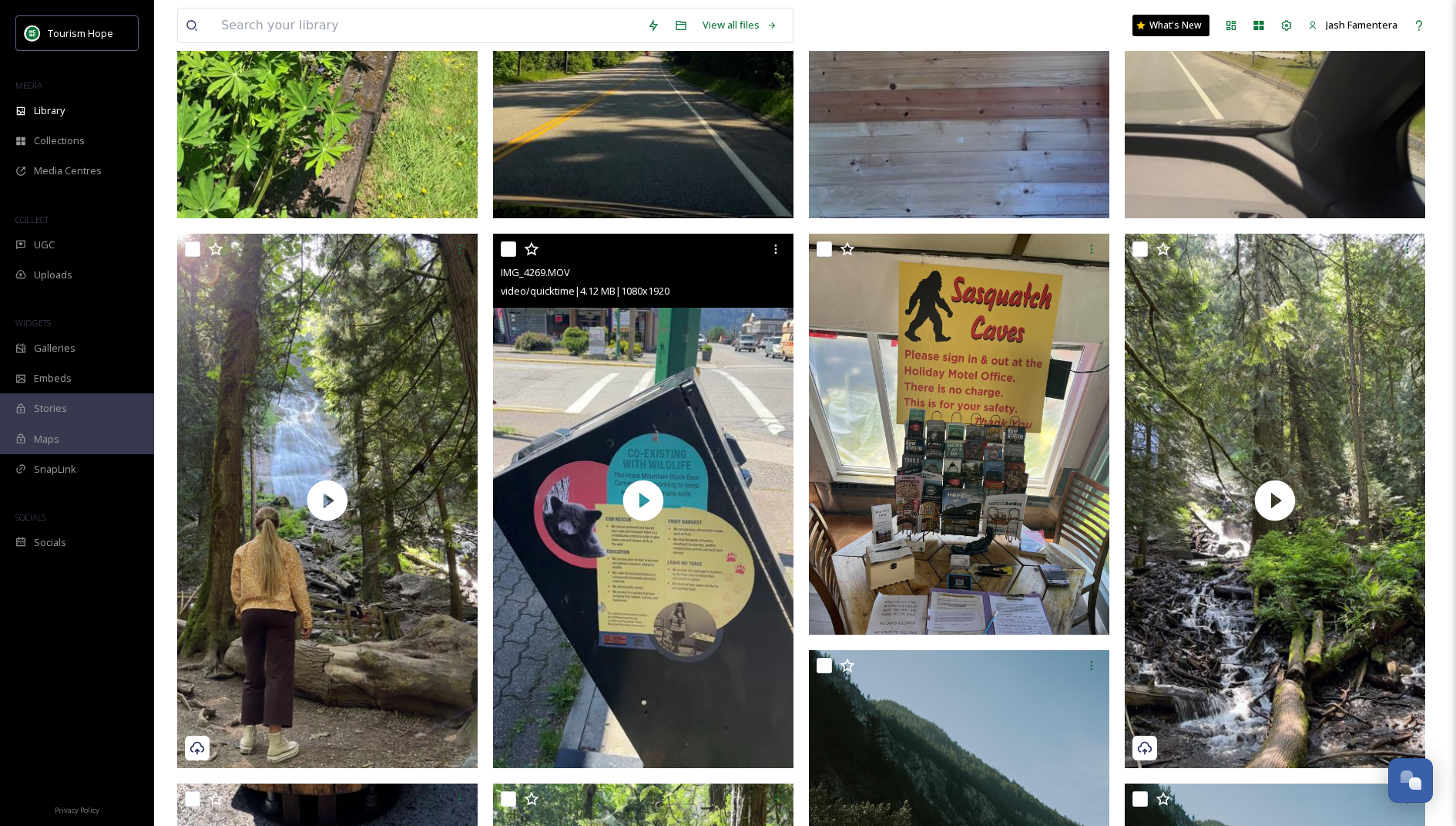
scroll to position [2717, 0]
